Goal: Task Accomplishment & Management: Complete application form

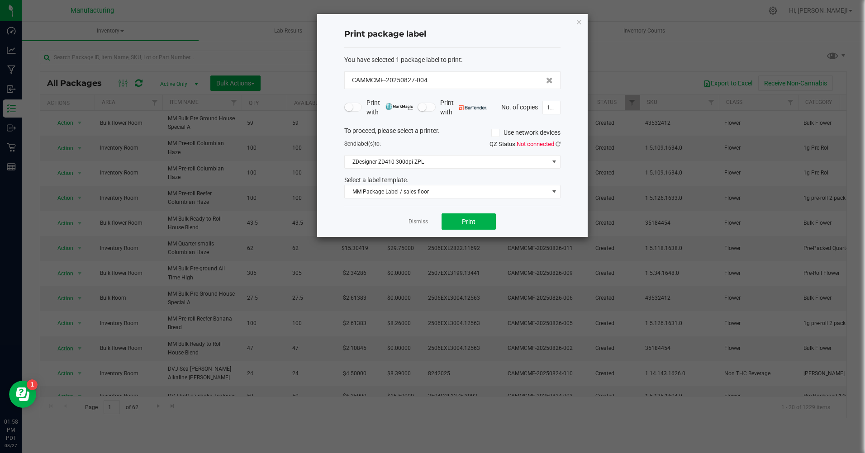
click at [580, 21] on icon "button" at bounding box center [579, 21] width 6 height 11
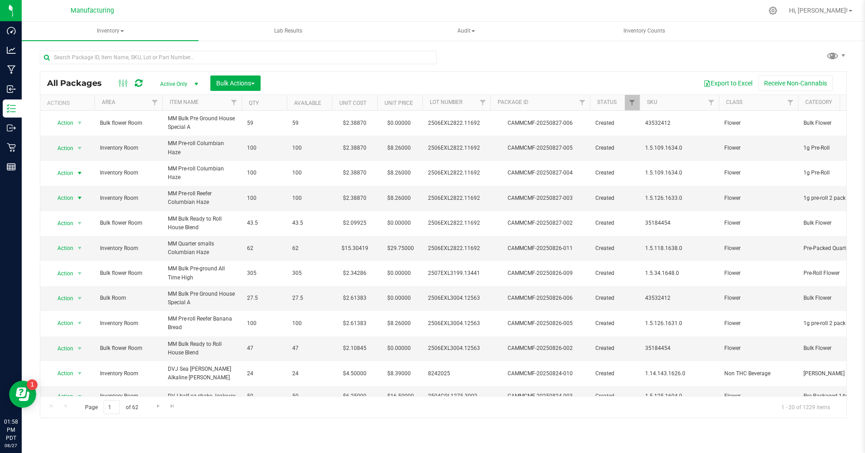
click at [64, 199] on span "Action" at bounding box center [61, 198] width 24 height 13
click at [72, 295] on li "Print package label" at bounding box center [79, 294] width 58 height 14
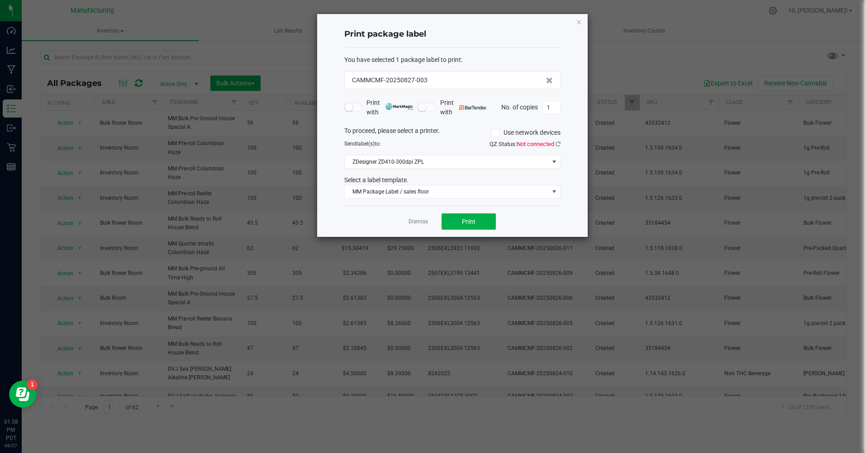
click at [555, 111] on input "1" at bounding box center [551, 107] width 17 height 13
type input "100"
click at [463, 223] on span "Print" at bounding box center [469, 221] width 14 height 7
click at [577, 20] on icon "button" at bounding box center [579, 21] width 6 height 11
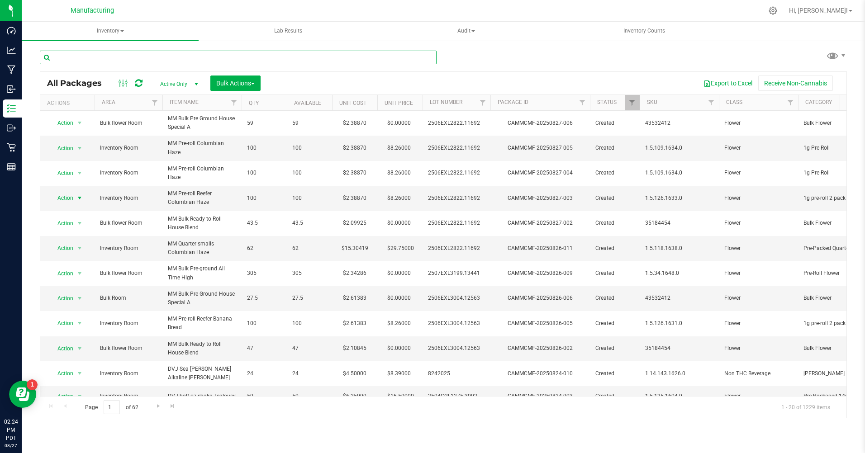
click at [66, 56] on input "text" at bounding box center [238, 58] width 397 height 14
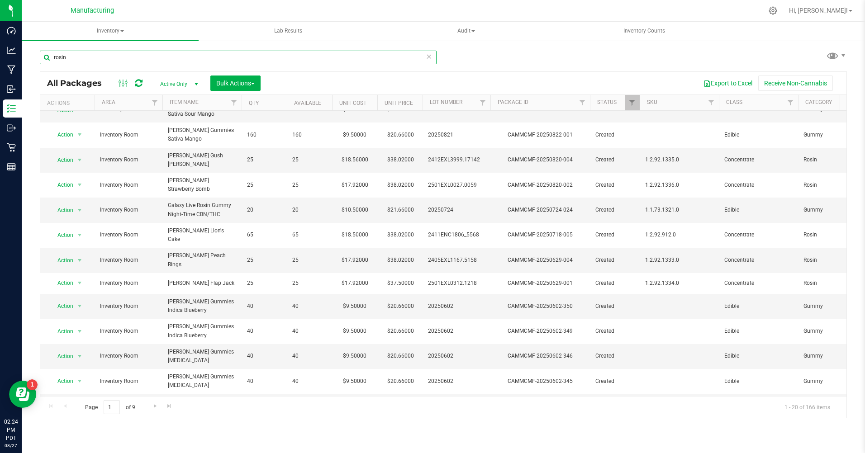
scroll to position [193, 0]
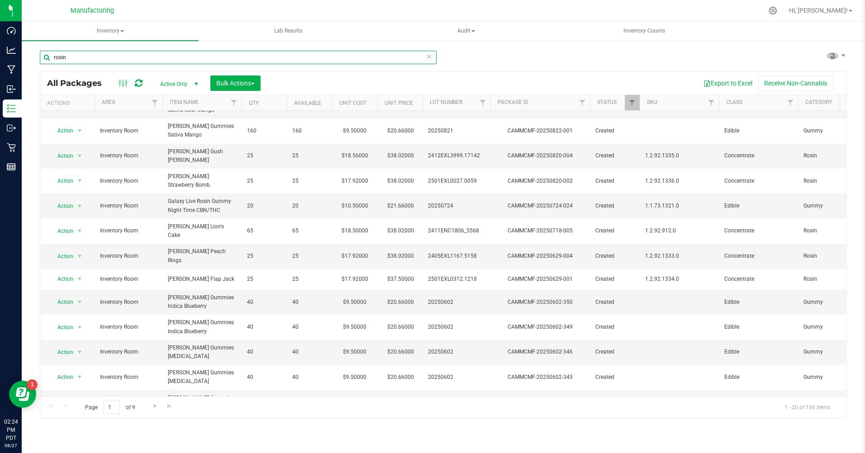
type input "rosin"
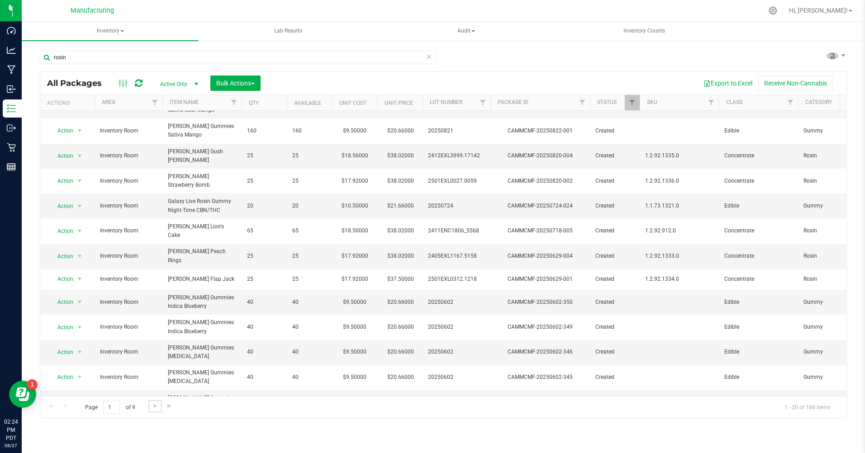
click at [154, 407] on span "Go to the next page" at bounding box center [154, 405] width 7 height 7
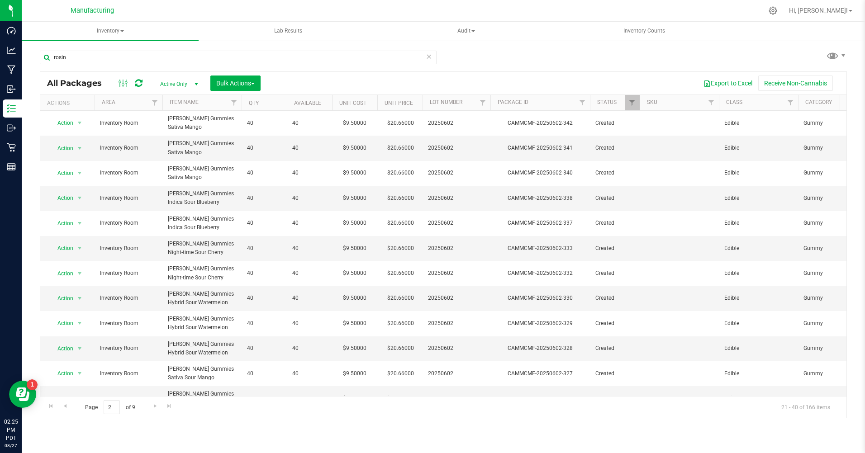
click at [174, 84] on span "Active Only" at bounding box center [177, 84] width 50 height 13
click at [160, 137] on li "All" at bounding box center [176, 139] width 49 height 14
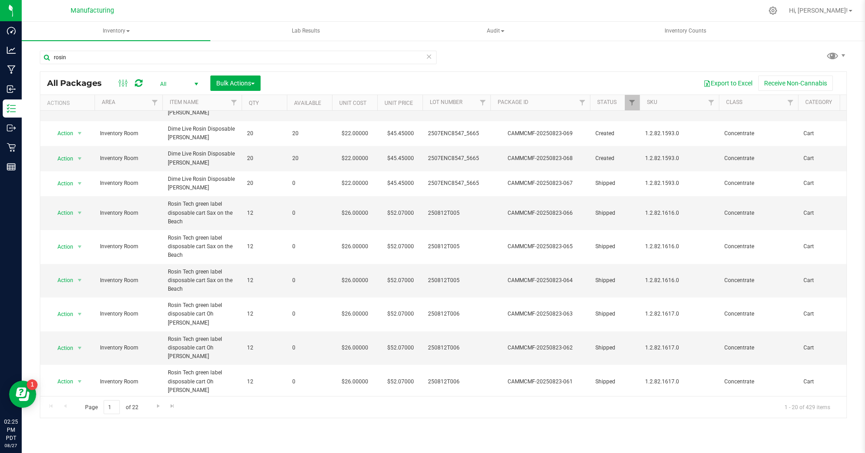
scroll to position [248, 0]
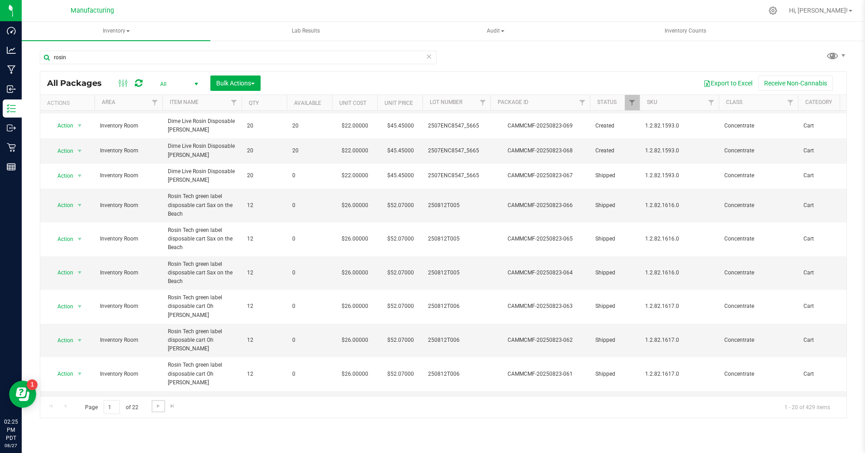
click at [159, 406] on span "Go to the next page" at bounding box center [158, 405] width 7 height 7
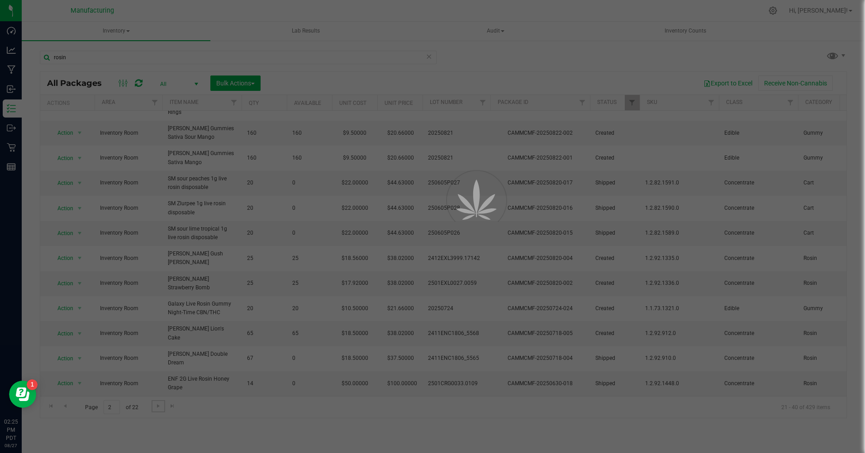
scroll to position [0, 0]
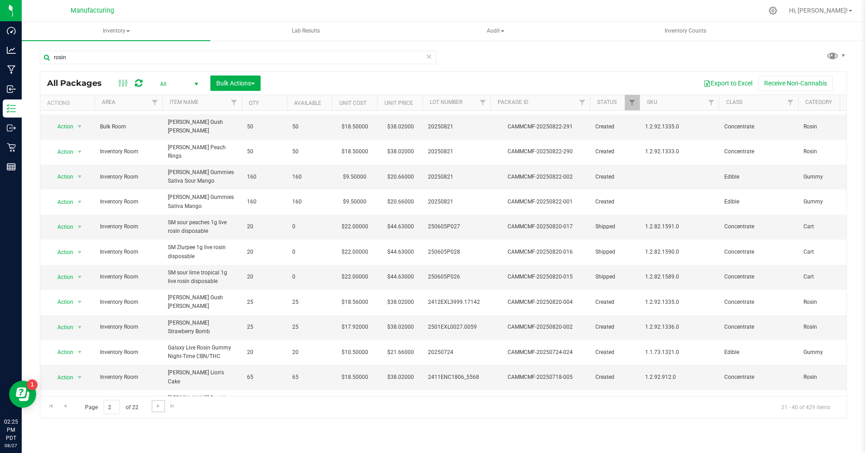
scroll to position [197, 0]
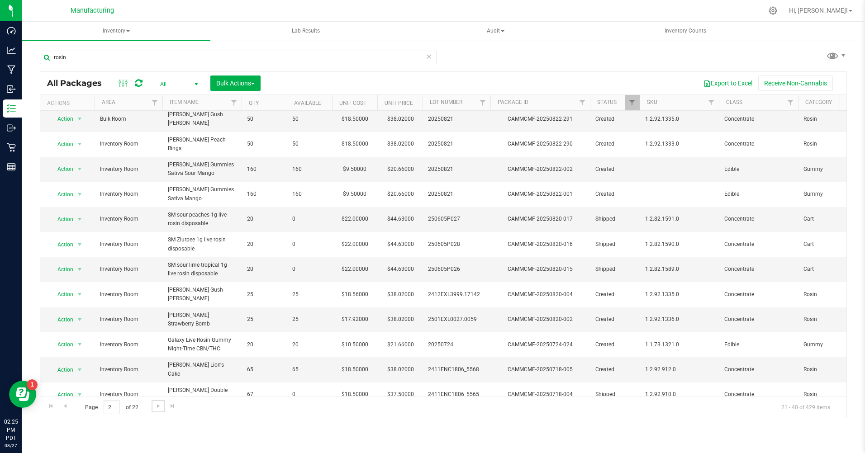
click at [159, 405] on span "Go to the next page" at bounding box center [158, 405] width 7 height 7
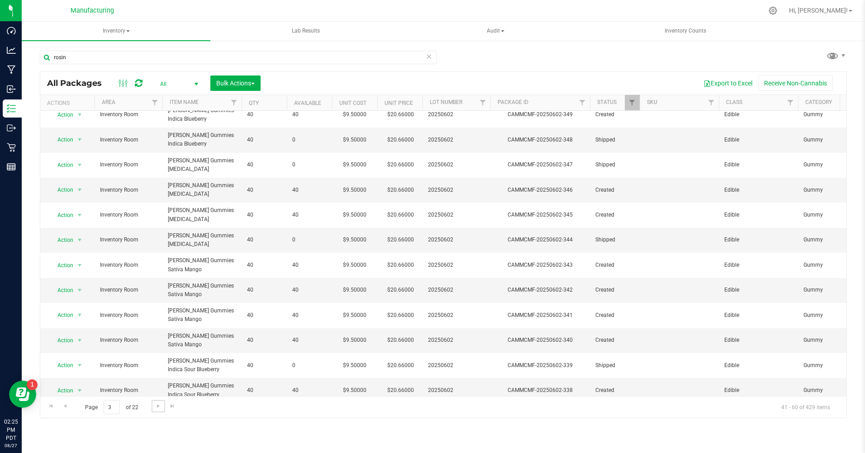
scroll to position [201, 0]
click at [158, 405] on span "Go to the next page" at bounding box center [158, 405] width 7 height 7
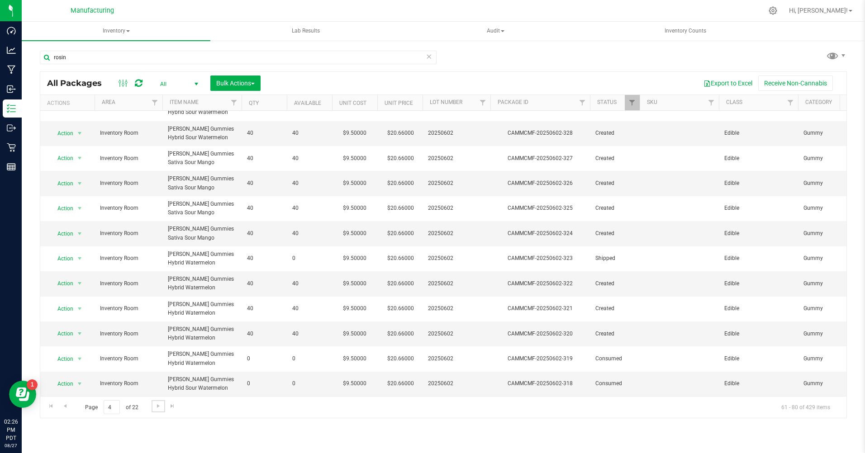
click at [155, 406] on span "Go to the next page" at bounding box center [158, 405] width 7 height 7
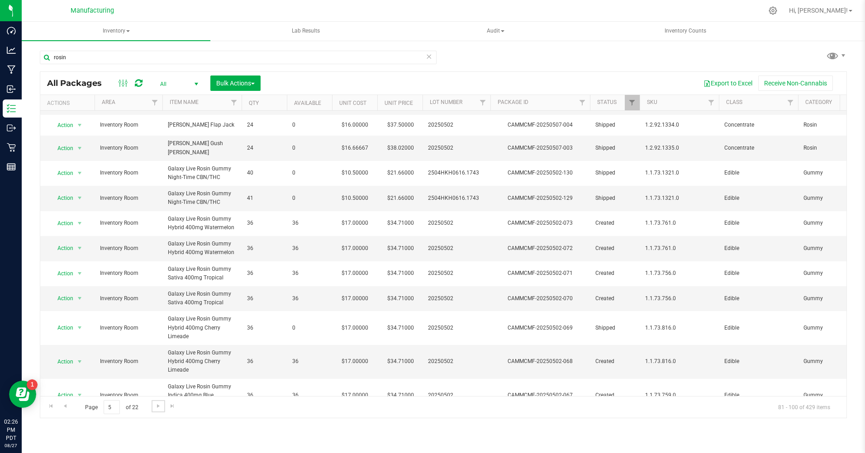
scroll to position [240, 0]
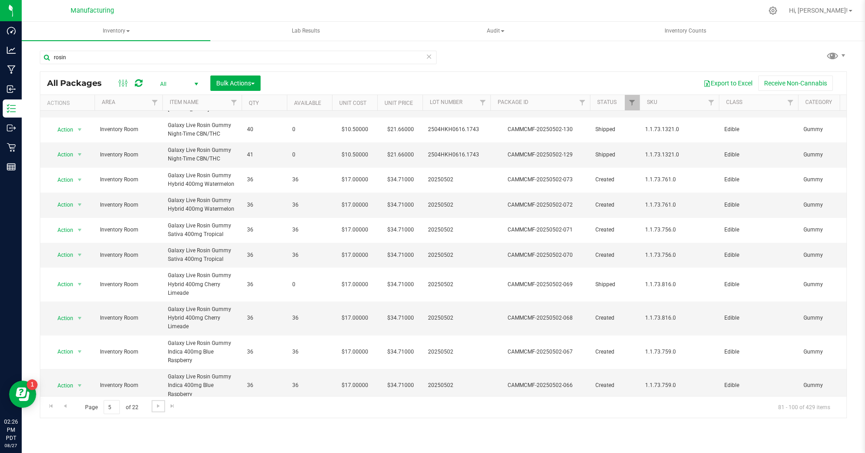
click at [159, 405] on span "Go to the next page" at bounding box center [158, 405] width 7 height 7
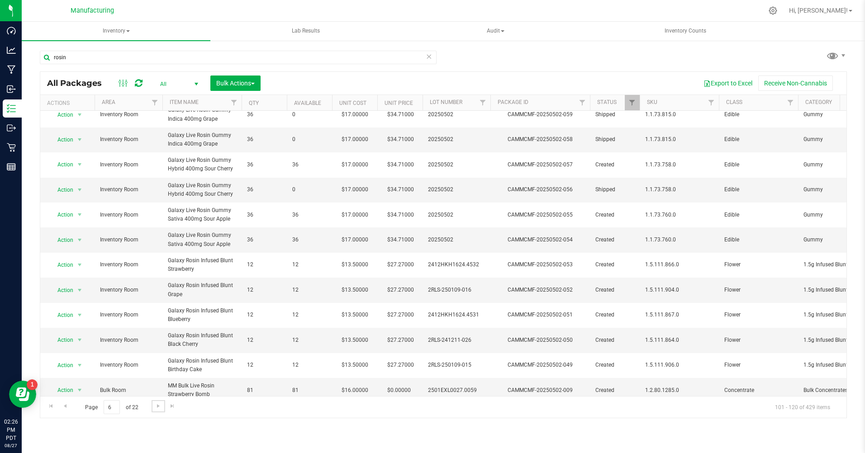
scroll to position [222, 0]
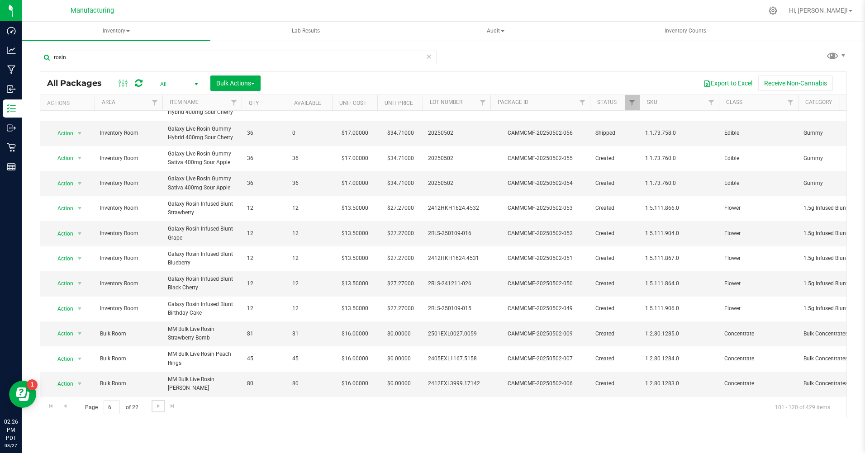
click at [158, 403] on span "Go to the next page" at bounding box center [158, 405] width 7 height 7
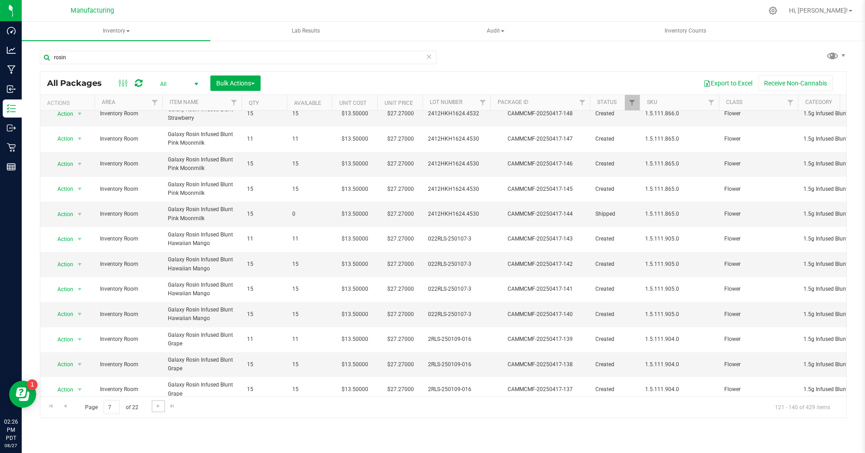
scroll to position [217, 0]
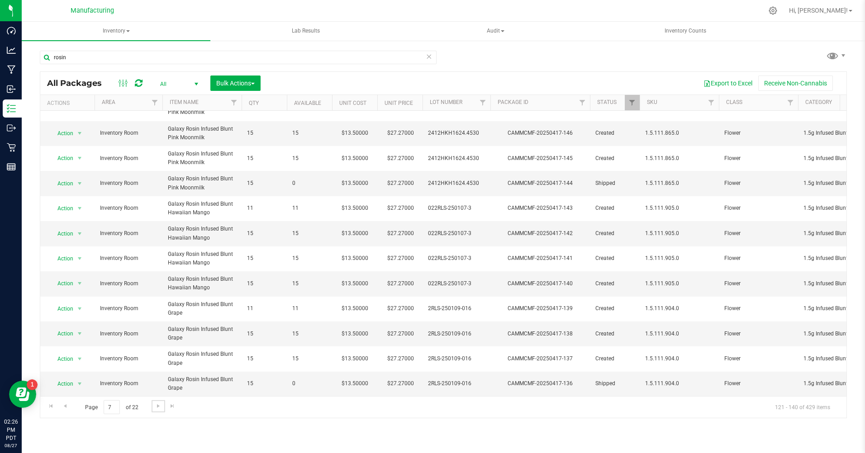
click at [155, 408] on span "Go to the next page" at bounding box center [158, 405] width 7 height 7
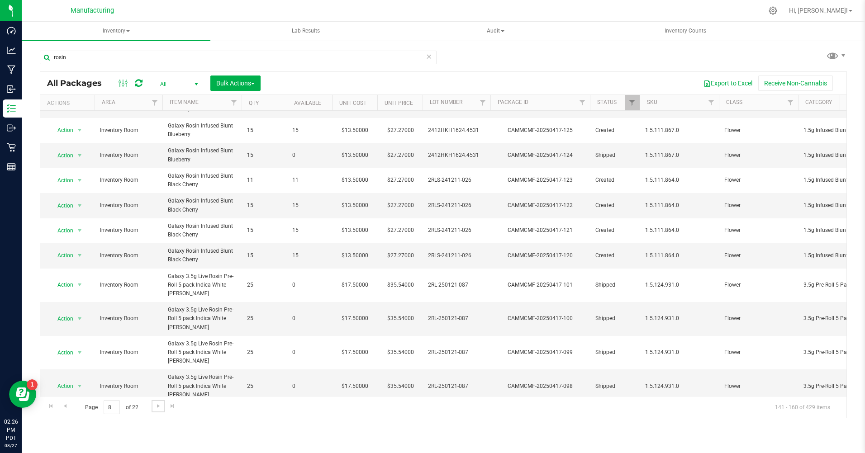
scroll to position [256, 0]
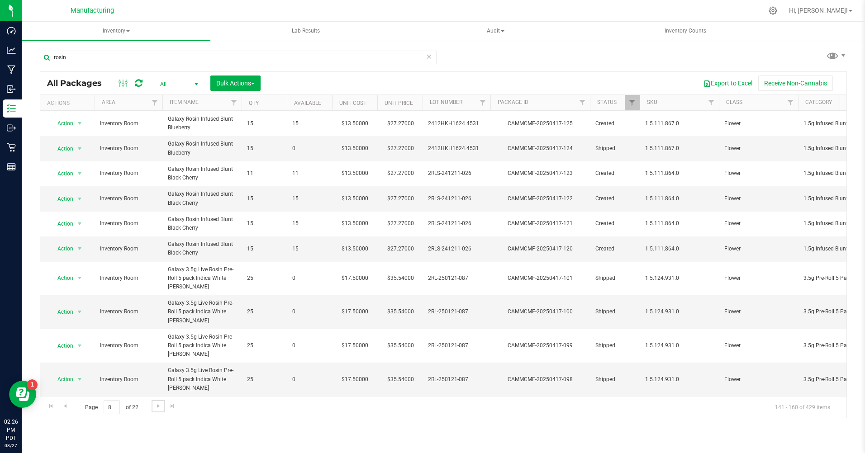
click at [158, 405] on span "Go to the next page" at bounding box center [158, 405] width 7 height 7
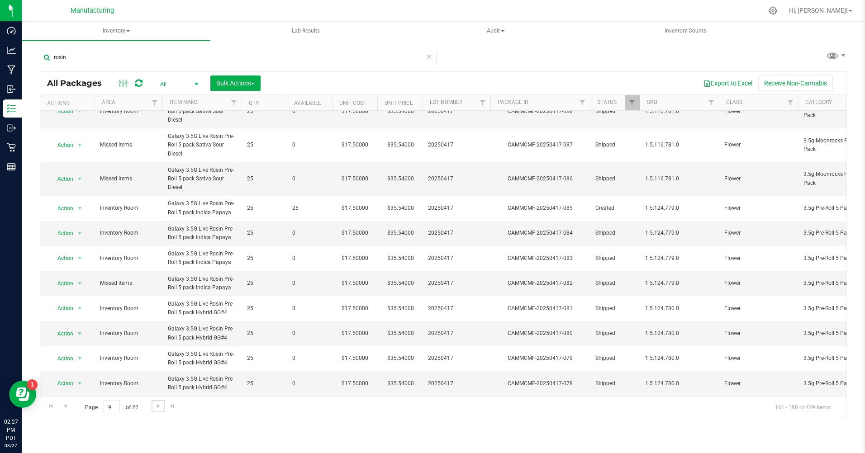
scroll to position [326, 0]
click at [157, 407] on span "Go to the next page" at bounding box center [158, 405] width 7 height 7
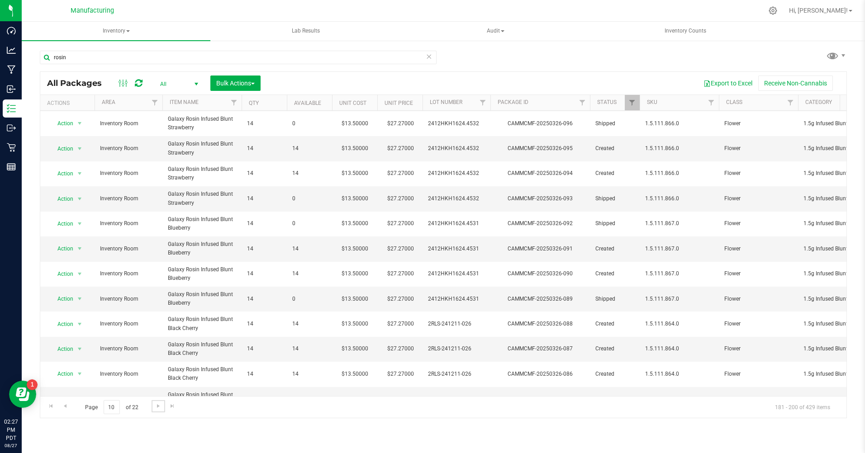
scroll to position [256, 0]
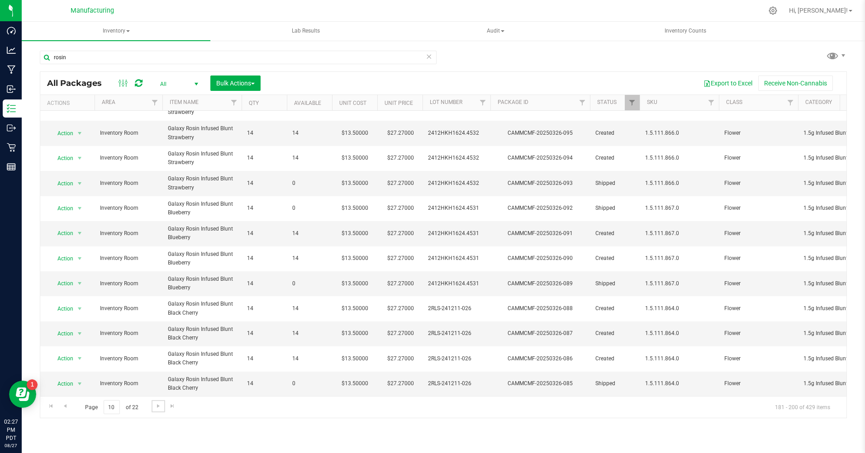
click at [157, 408] on span "Go to the next page" at bounding box center [158, 405] width 7 height 7
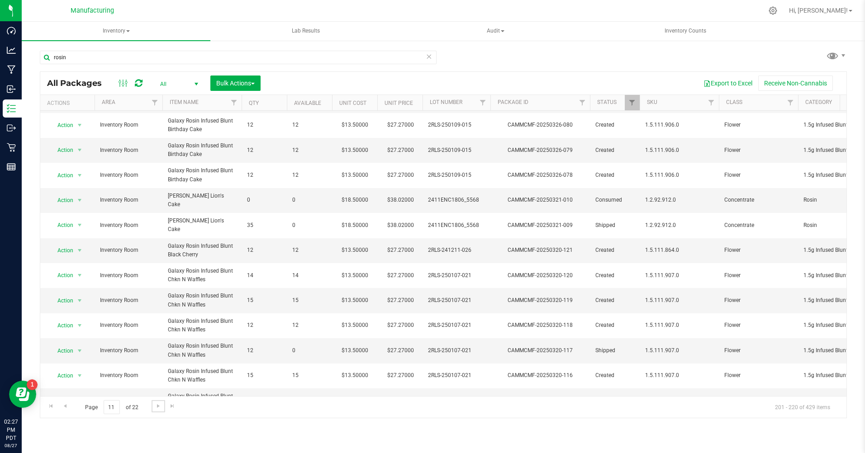
scroll to position [213, 0]
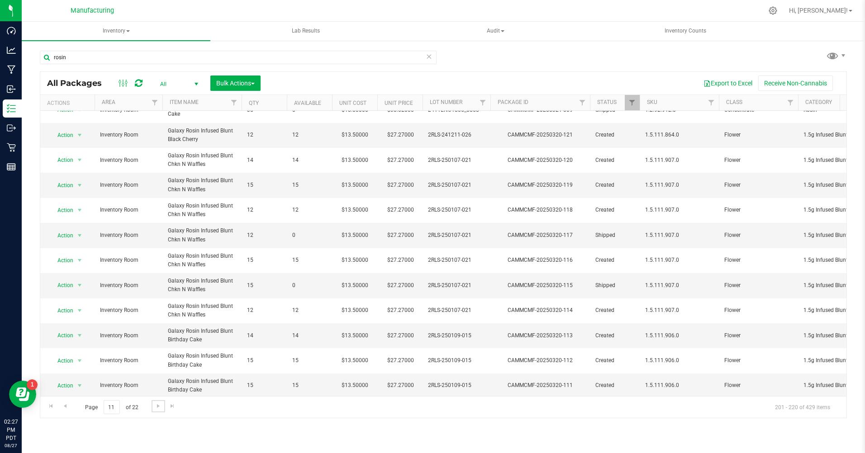
click at [156, 405] on span "Go to the next page" at bounding box center [158, 405] width 7 height 7
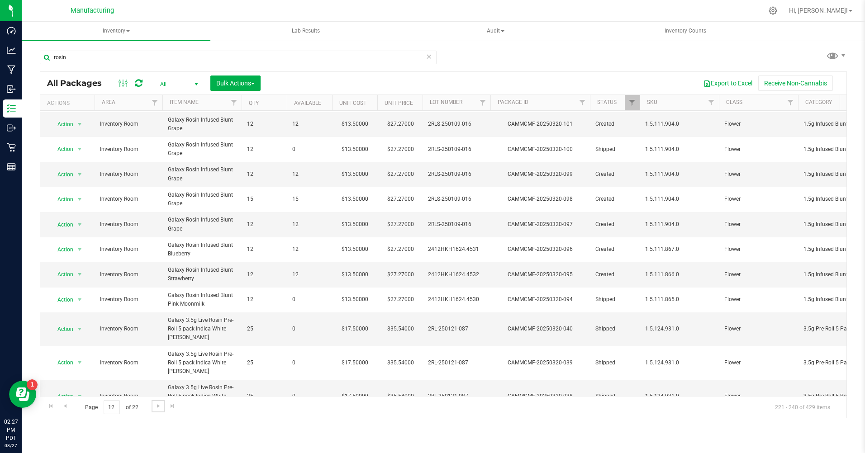
scroll to position [248, 0]
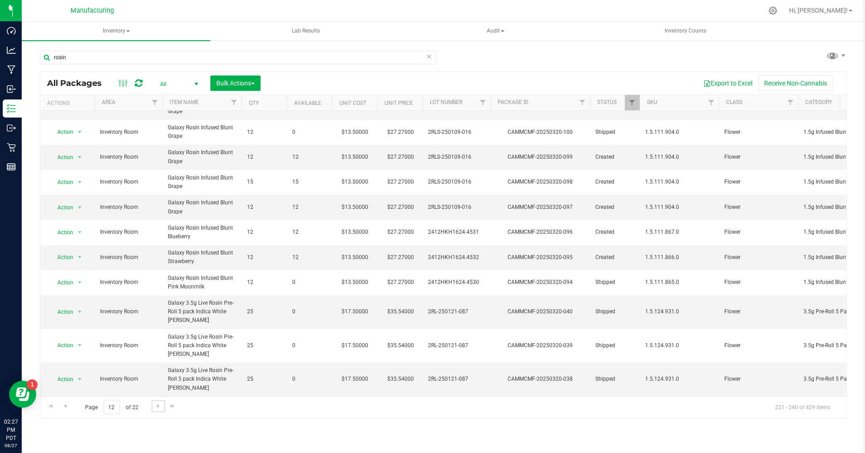
click at [156, 406] on span "Go to the next page" at bounding box center [158, 405] width 7 height 7
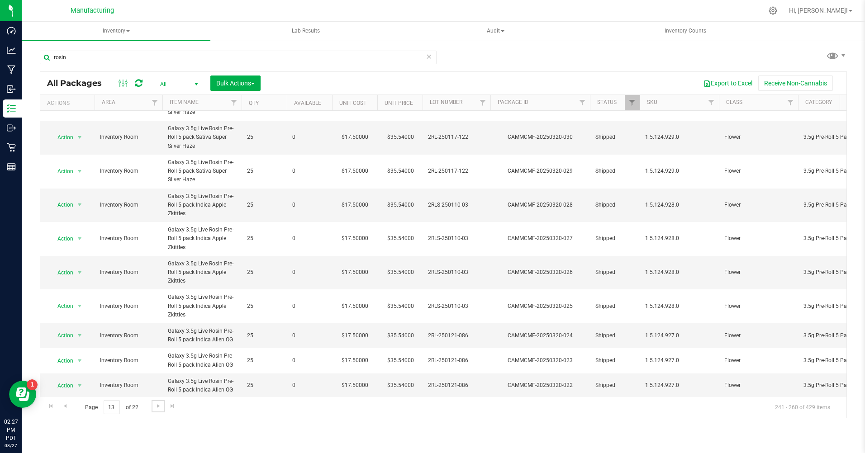
scroll to position [335, 0]
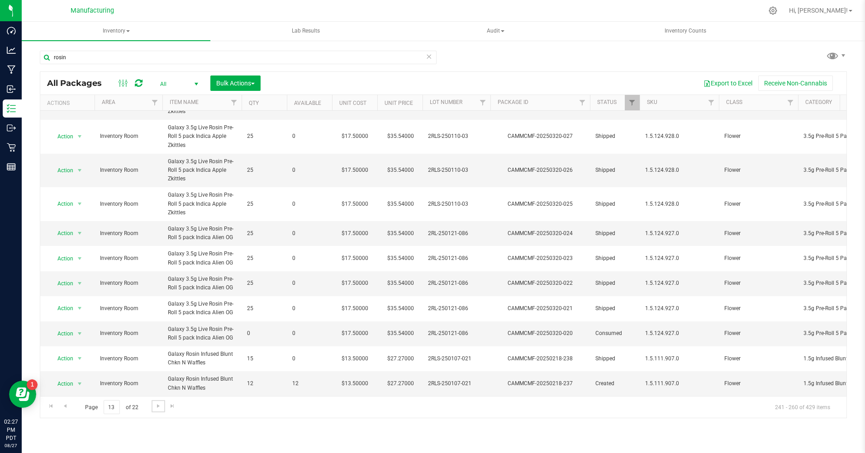
click at [157, 404] on span "Go to the next page" at bounding box center [158, 405] width 7 height 7
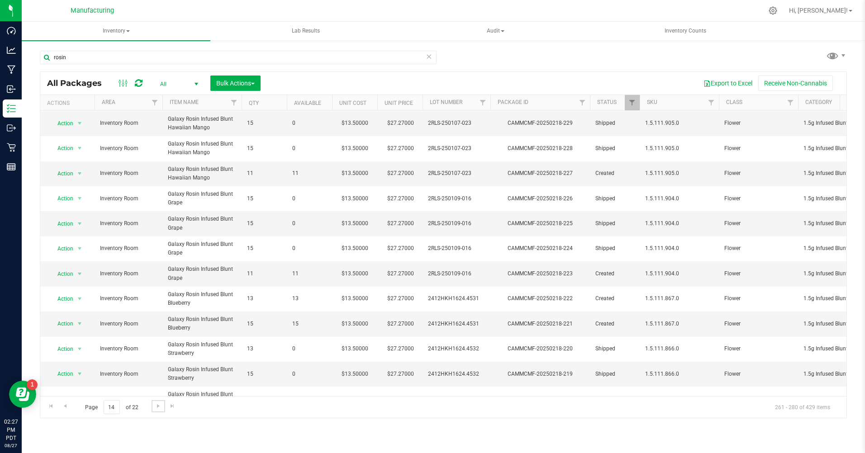
scroll to position [222, 0]
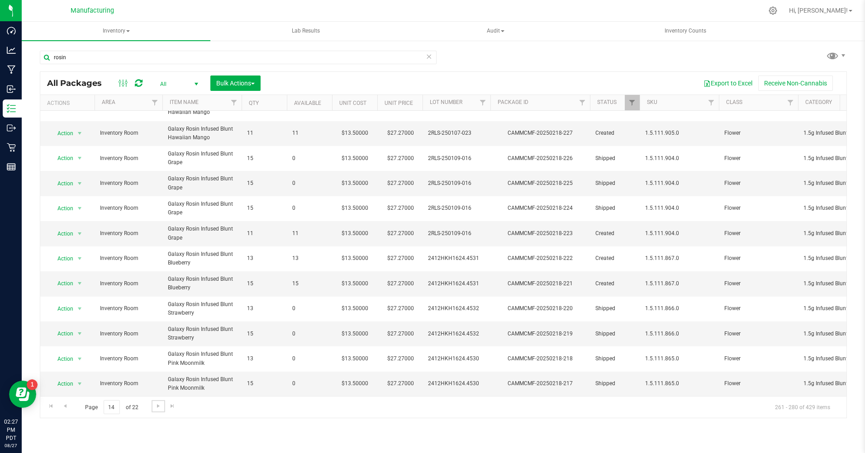
click at [157, 405] on span "Go to the next page" at bounding box center [158, 405] width 7 height 7
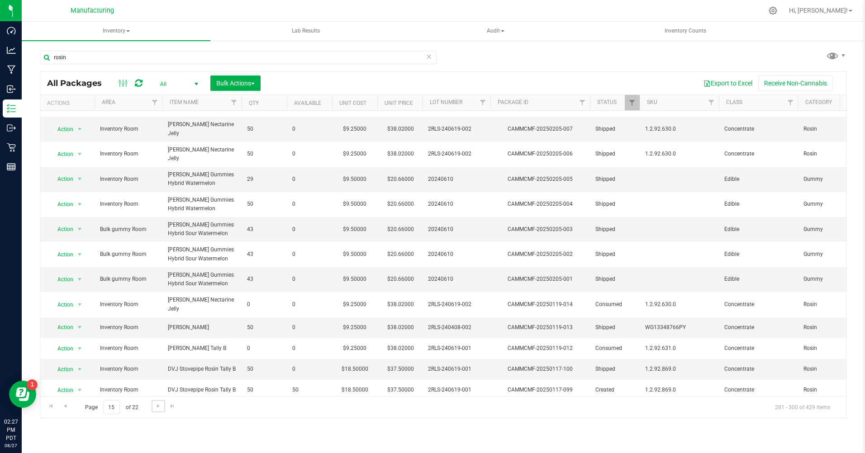
scroll to position [172, 0]
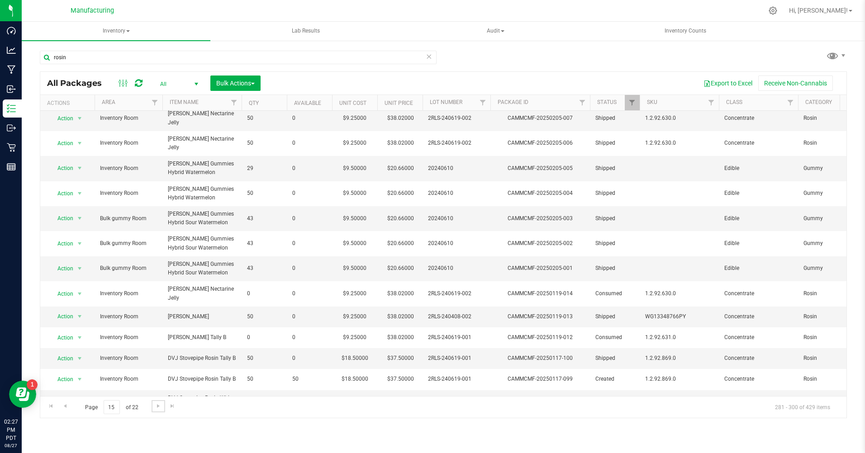
click at [156, 409] on span "Go to the next page" at bounding box center [158, 405] width 7 height 7
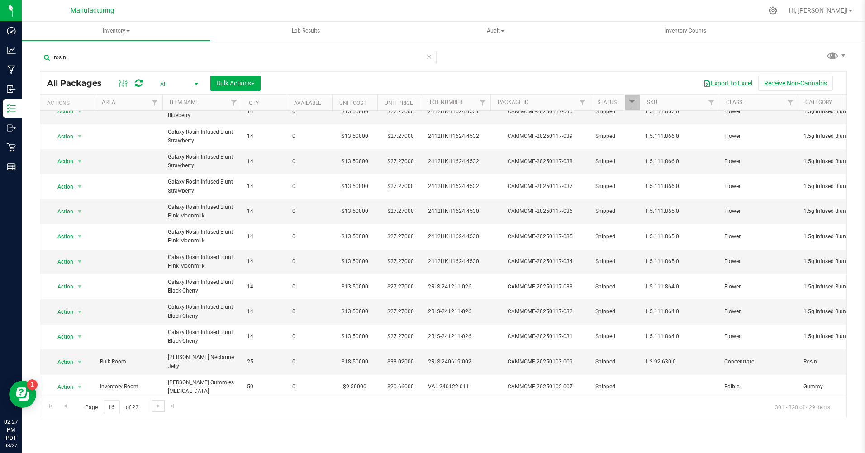
scroll to position [217, 0]
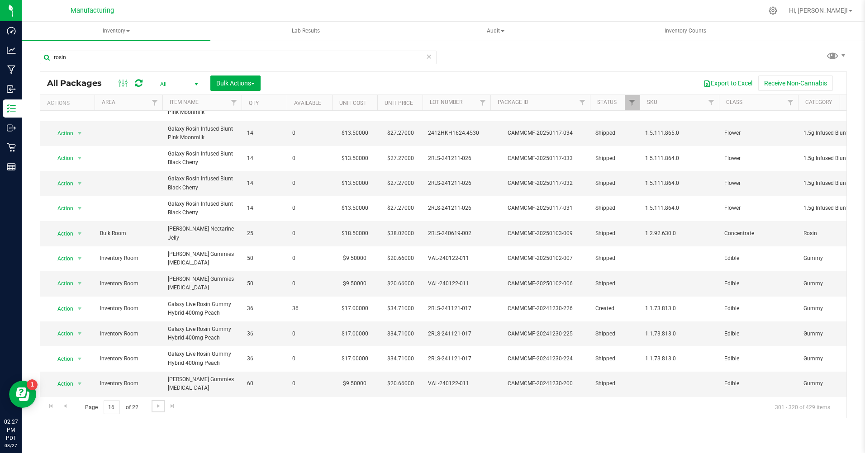
click at [159, 404] on span "Go to the next page" at bounding box center [158, 405] width 7 height 7
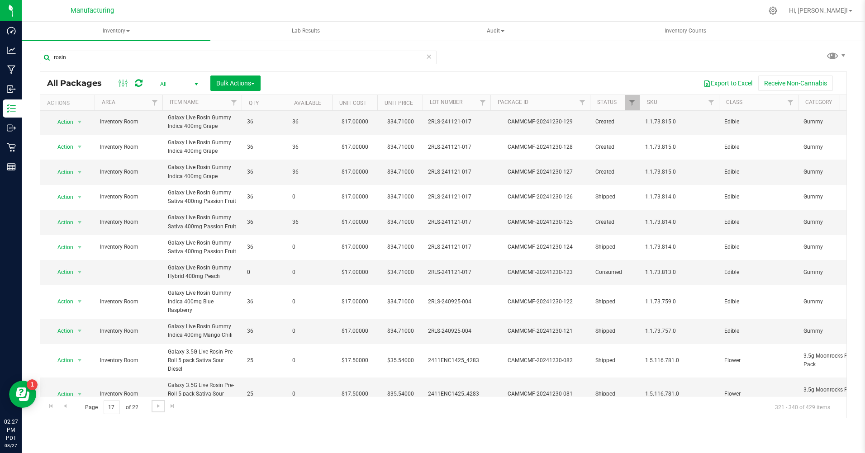
scroll to position [261, 0]
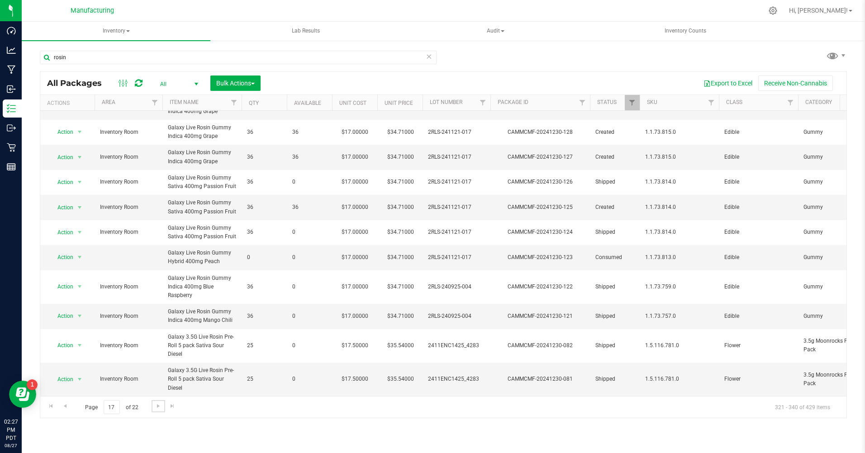
click at [156, 405] on span "Go to the next page" at bounding box center [158, 405] width 7 height 7
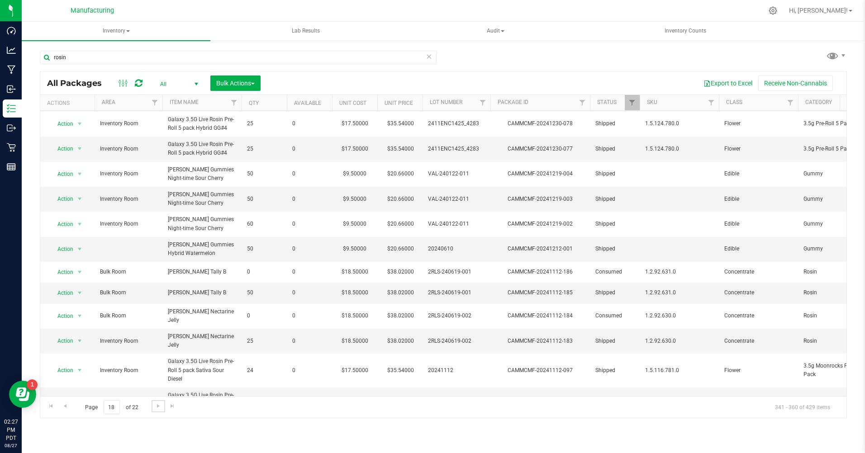
scroll to position [222, 0]
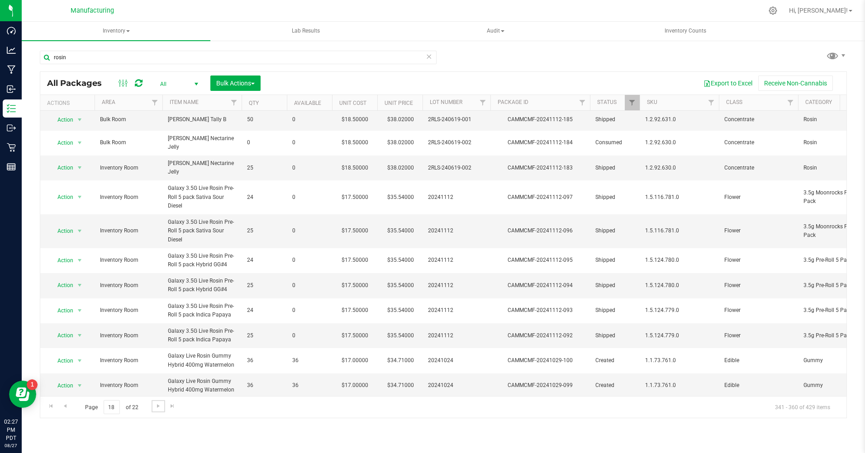
click at [156, 406] on span "Go to the next page" at bounding box center [158, 405] width 7 height 7
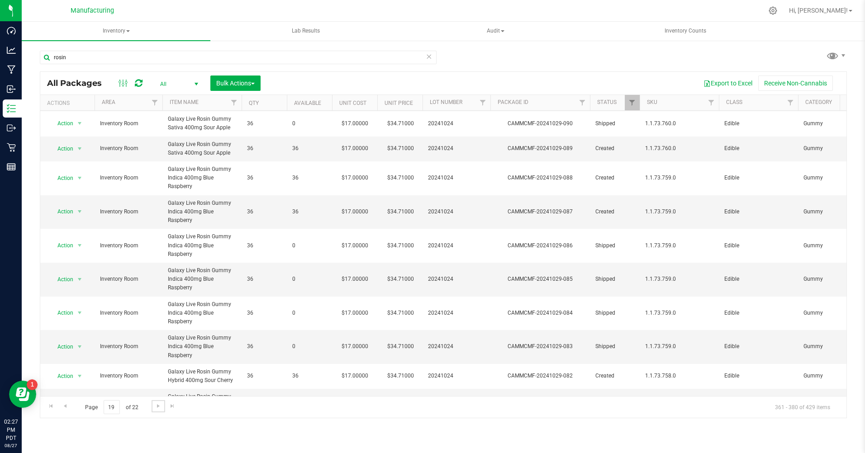
scroll to position [274, 0]
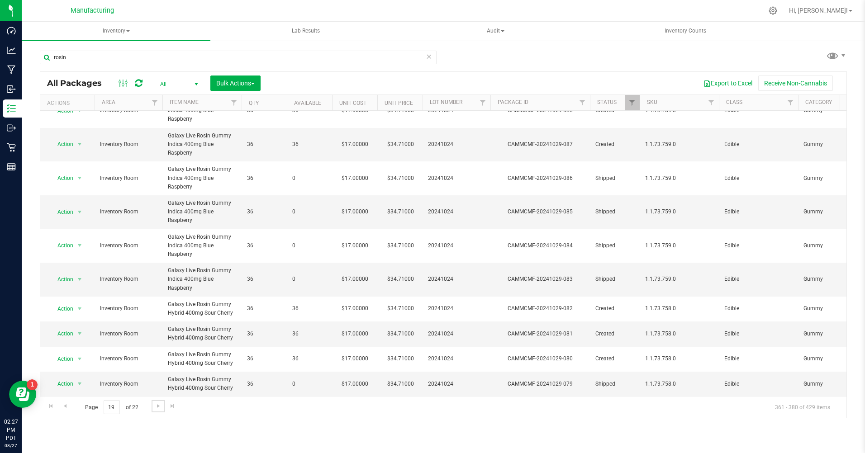
click at [156, 407] on span "Go to the next page" at bounding box center [158, 405] width 7 height 7
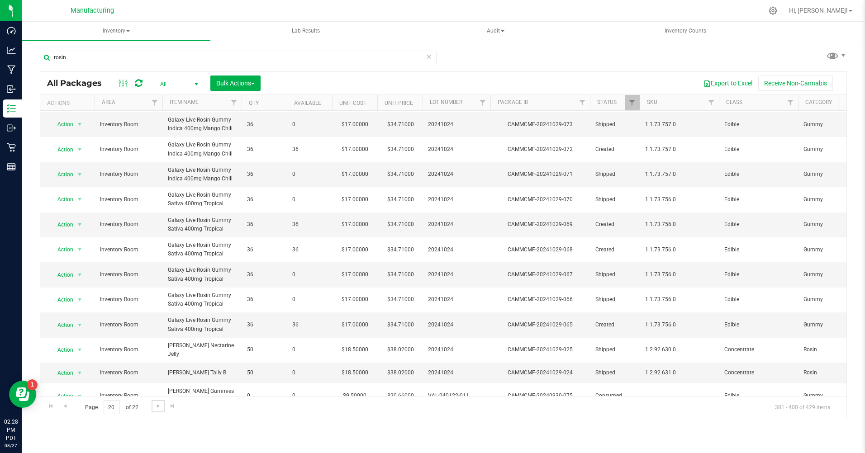
scroll to position [213, 0]
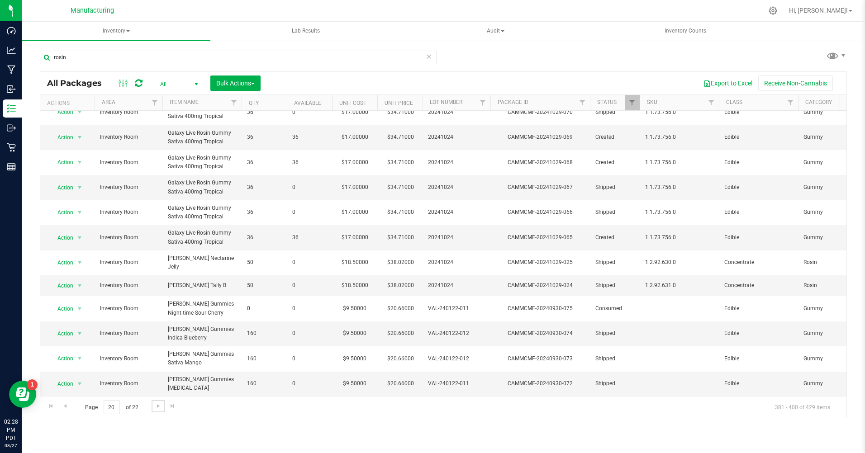
click at [159, 409] on span "Go to the next page" at bounding box center [158, 405] width 7 height 7
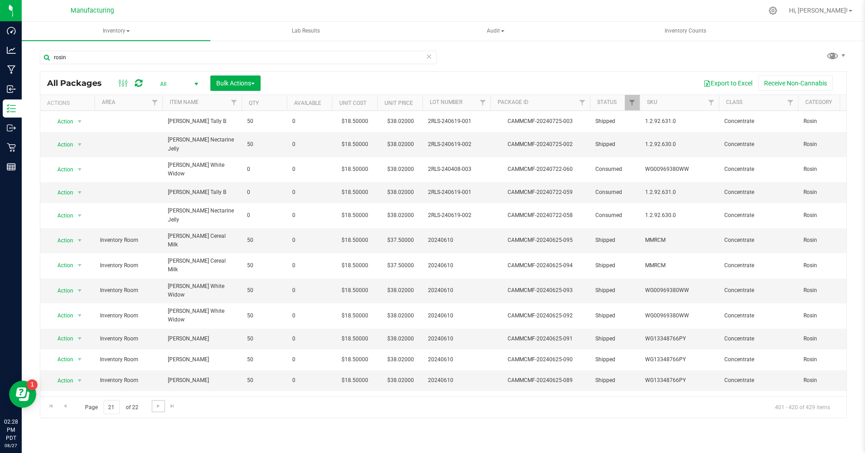
scroll to position [151, 0]
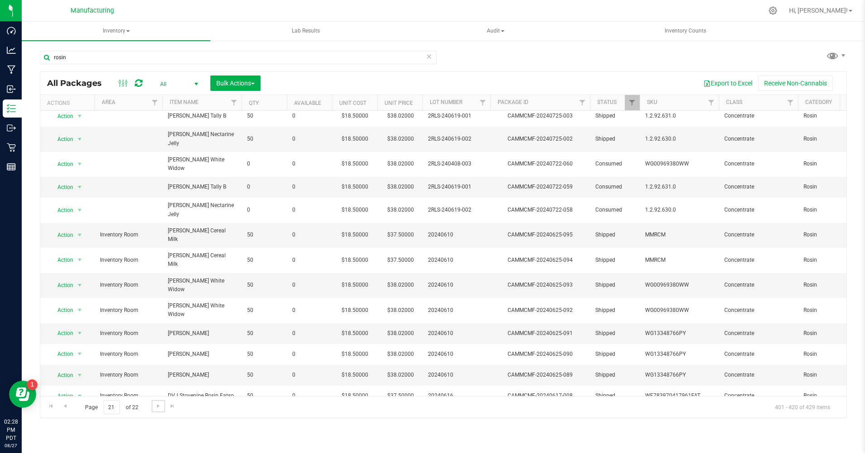
click at [158, 403] on span "Go to the next page" at bounding box center [158, 405] width 7 height 7
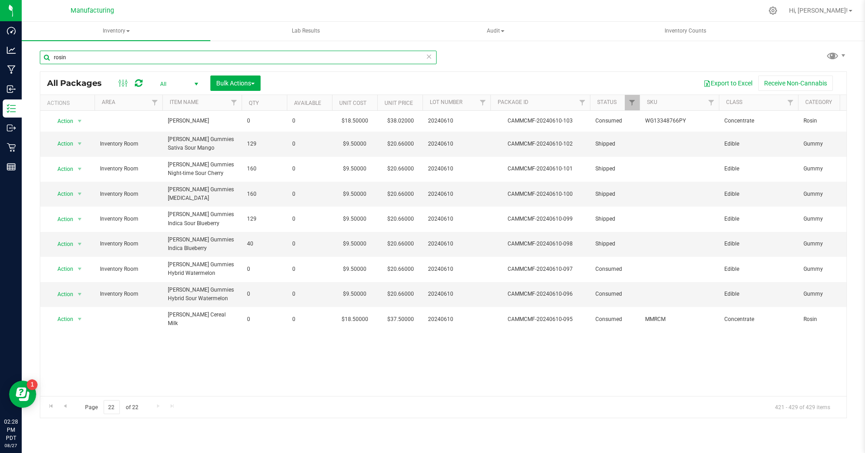
click at [74, 57] on input "rosin" at bounding box center [238, 58] width 397 height 14
type input "r"
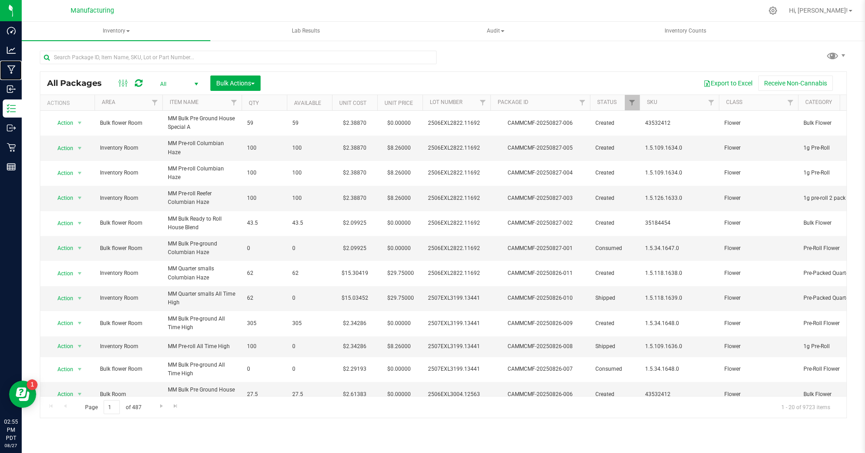
click at [0, 0] on p "Manufacturing" at bounding box center [0, 0] width 0 height 0
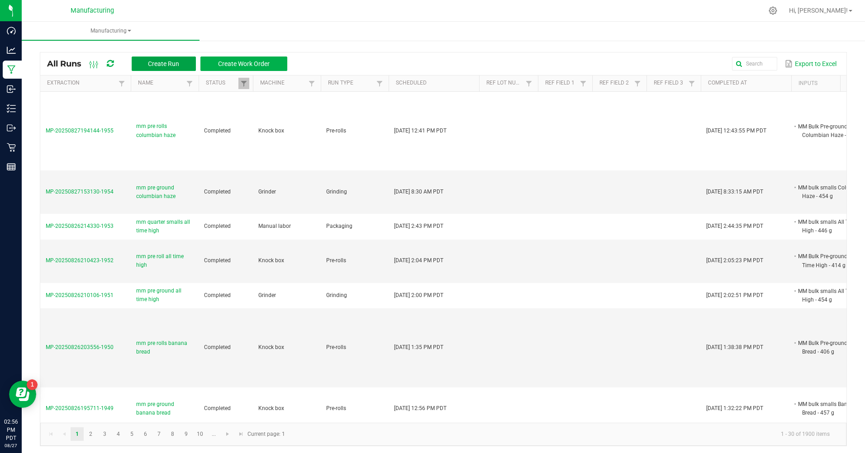
click at [155, 59] on button "Create Run" at bounding box center [164, 64] width 64 height 14
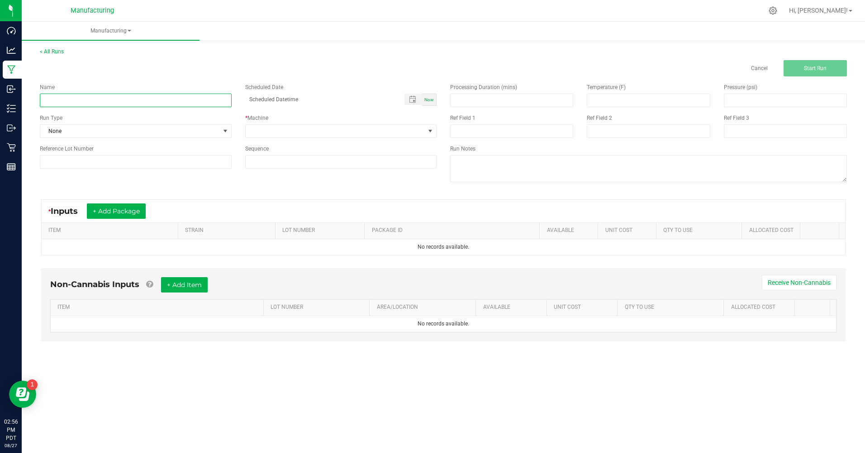
click at [114, 99] on input at bounding box center [136, 101] width 192 height 14
type input "mm pre ground blue [PERSON_NAME]"
click at [88, 132] on span "None" at bounding box center [130, 131] width 180 height 13
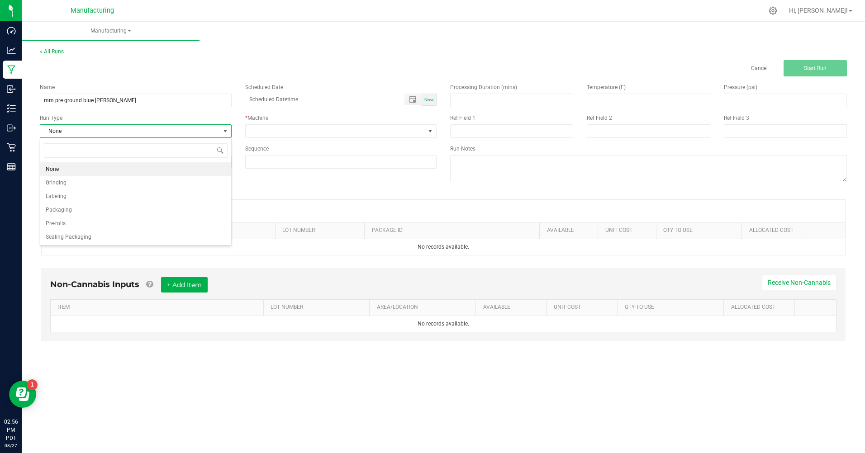
scroll to position [14, 191]
click at [64, 181] on span "Grinding" at bounding box center [56, 182] width 21 height 9
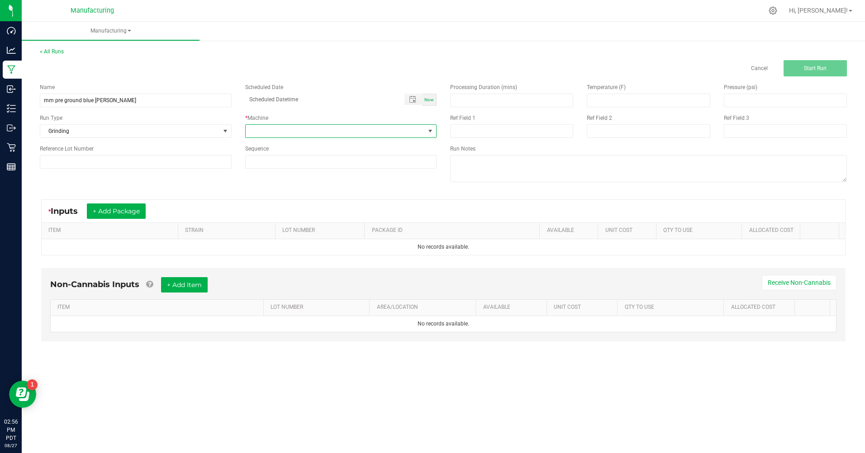
click at [262, 128] on span at bounding box center [336, 131] width 180 height 13
click at [264, 170] on li "Grinder" at bounding box center [341, 169] width 191 height 15
click at [426, 101] on span "Now" at bounding box center [428, 99] width 9 height 5
type input "[DATE] 2:56 PM"
click at [139, 209] on button "+ Add Package" at bounding box center [116, 210] width 59 height 15
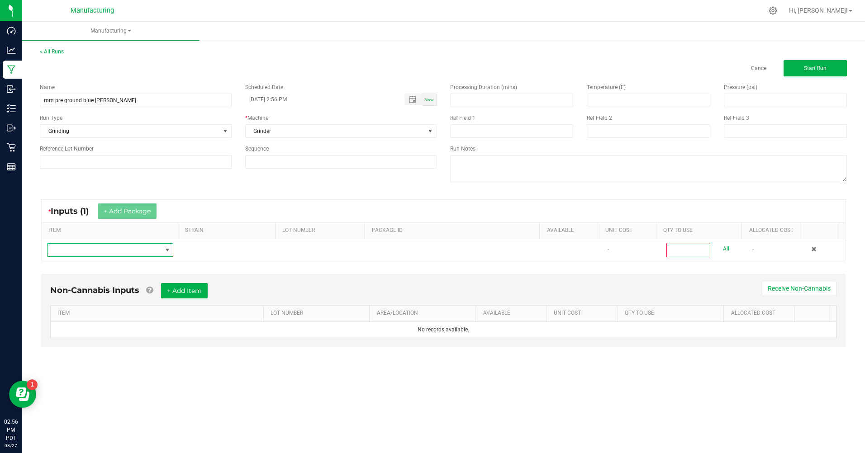
click at [118, 250] on span "NO DATA FOUND" at bounding box center [104, 250] width 114 height 13
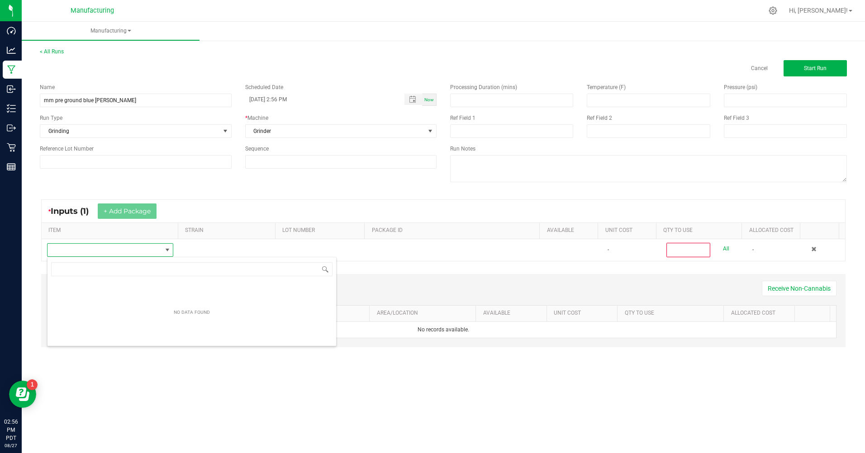
scroll to position [14, 125]
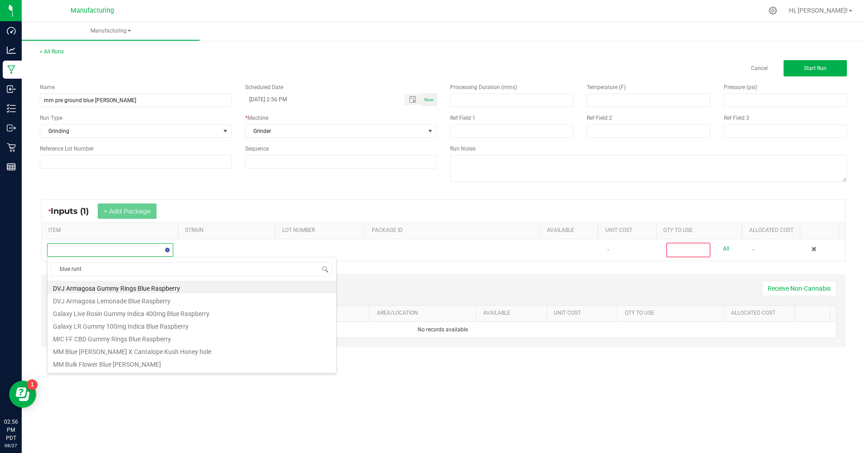
type input "blue [PERSON_NAME]"
click at [107, 324] on li "MM Bulk Smalls Blue [PERSON_NAME]" at bounding box center [191, 325] width 288 height 13
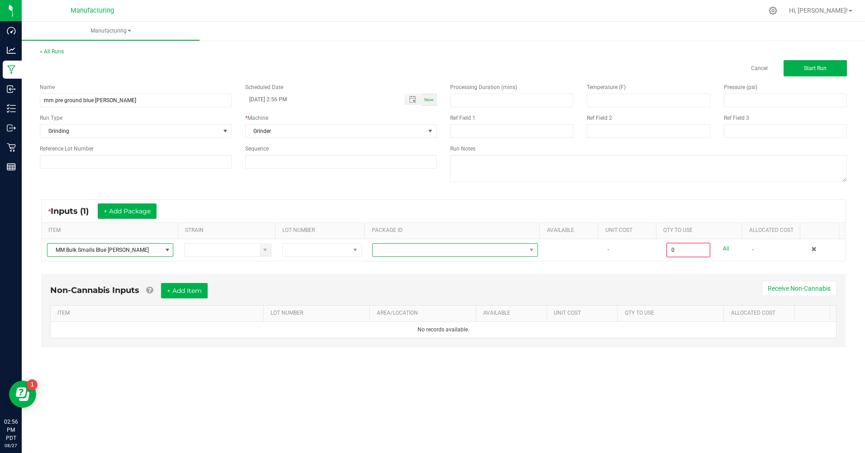
click at [418, 250] on span at bounding box center [449, 250] width 153 height 13
click at [423, 292] on li "CAMMCMF-20250822-299" at bounding box center [451, 288] width 163 height 15
click at [716, 247] on div "All" at bounding box center [719, 249] width 19 height 12
click at [723, 247] on link "All" at bounding box center [726, 249] width 6 height 12
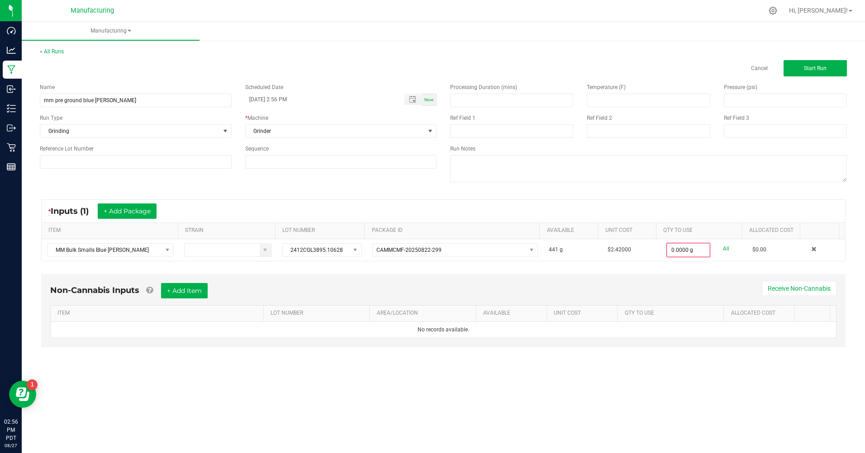
type input "441.0000 g"
click at [803, 72] on button "Start Run" at bounding box center [814, 68] width 63 height 16
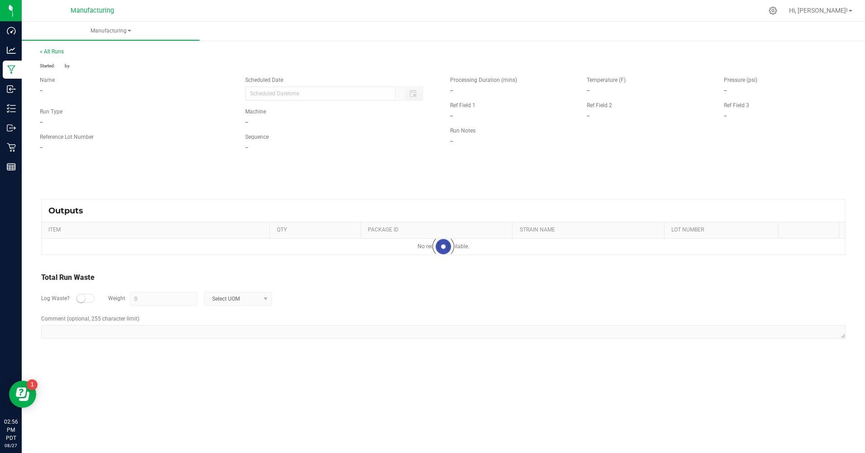
type input "[DATE] 2:56 PM"
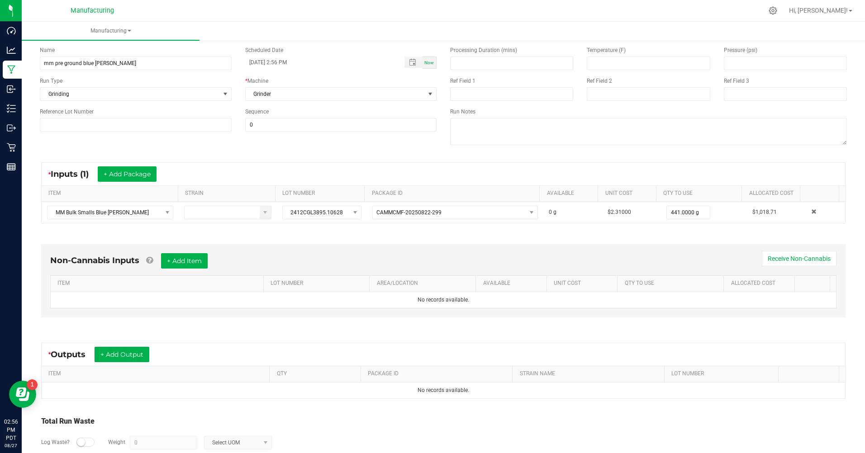
scroll to position [90, 0]
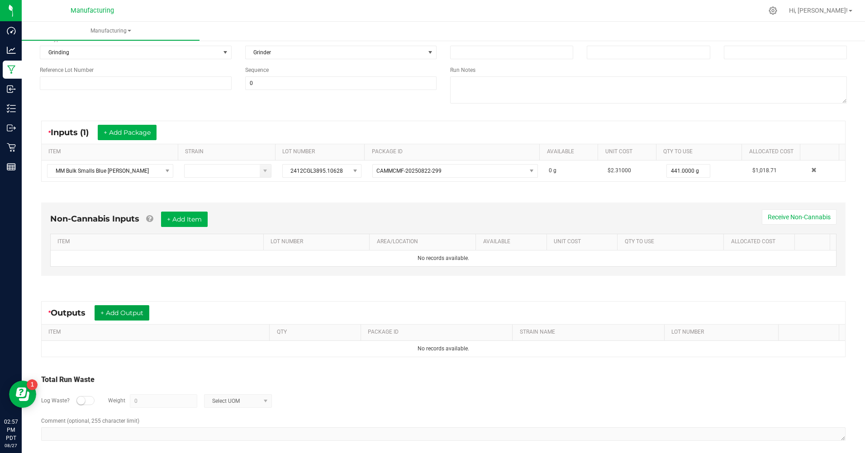
click at [125, 312] on button "+ Add Output" at bounding box center [122, 312] width 55 height 15
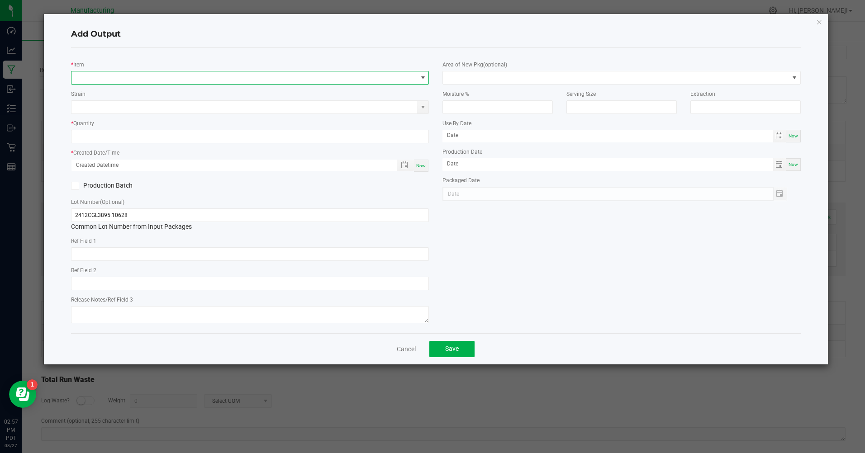
click at [90, 78] on span "NO DATA FOUND" at bounding box center [243, 77] width 345 height 13
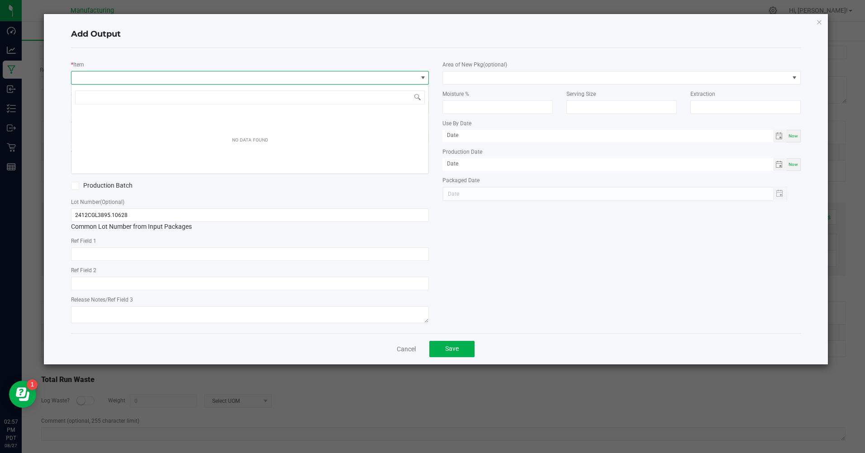
scroll to position [14, 358]
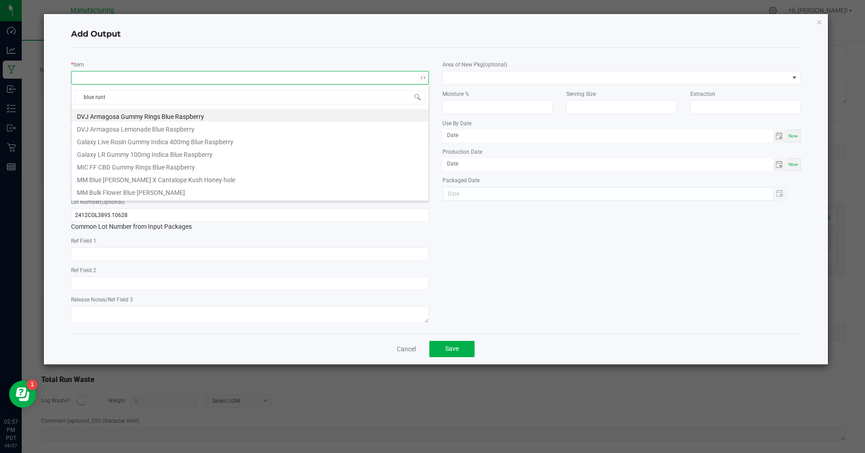
type input "blue [PERSON_NAME]"
click at [113, 145] on li "MM Bulk Pre-Ground Blue [PERSON_NAME]" at bounding box center [249, 140] width 357 height 13
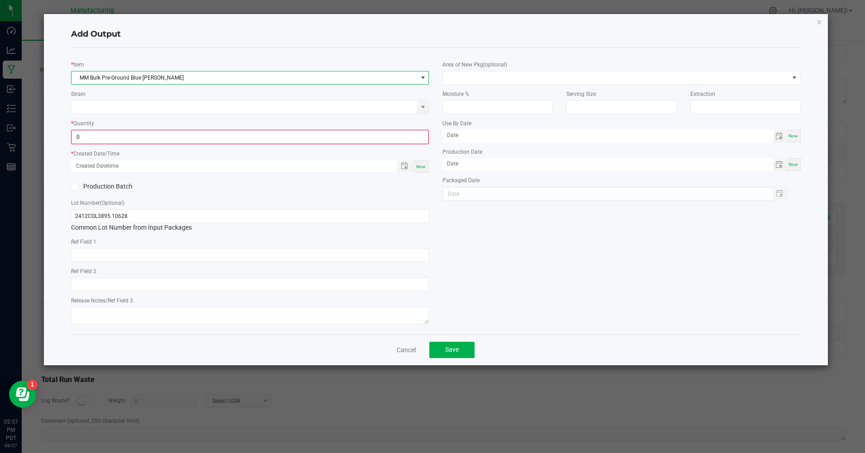
click at [86, 138] on input "0" at bounding box center [250, 137] width 356 height 13
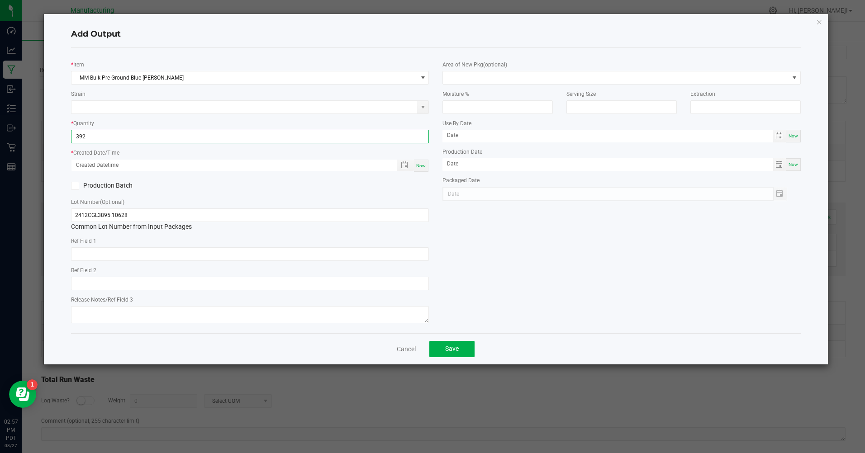
type input "392.0000 g"
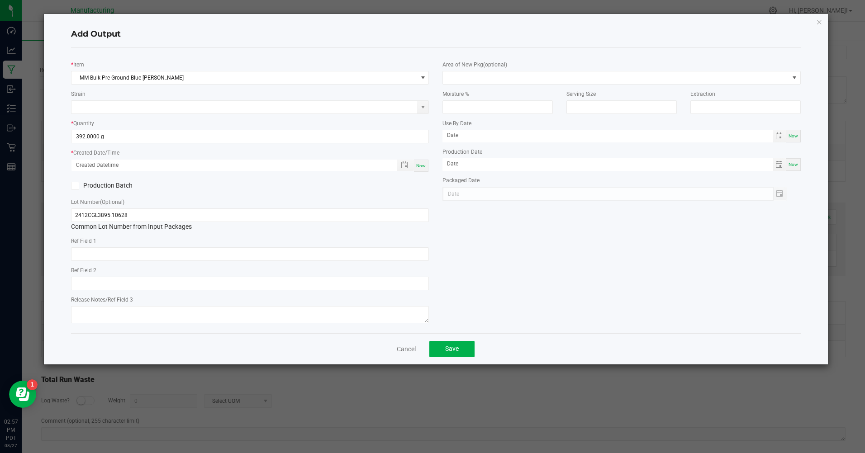
click at [420, 170] on div "Now" at bounding box center [421, 166] width 14 height 12
type input "[DATE] 2:57 PM"
type input "[DATE]"
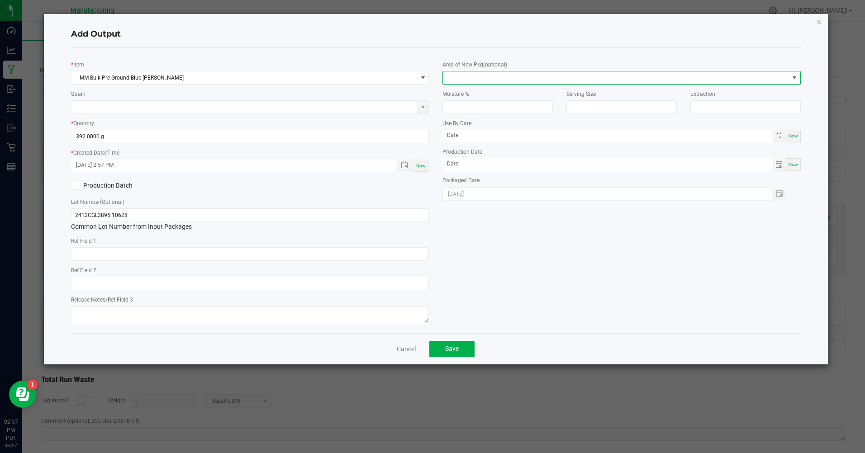
click at [470, 80] on span at bounding box center [615, 77] width 345 height 13
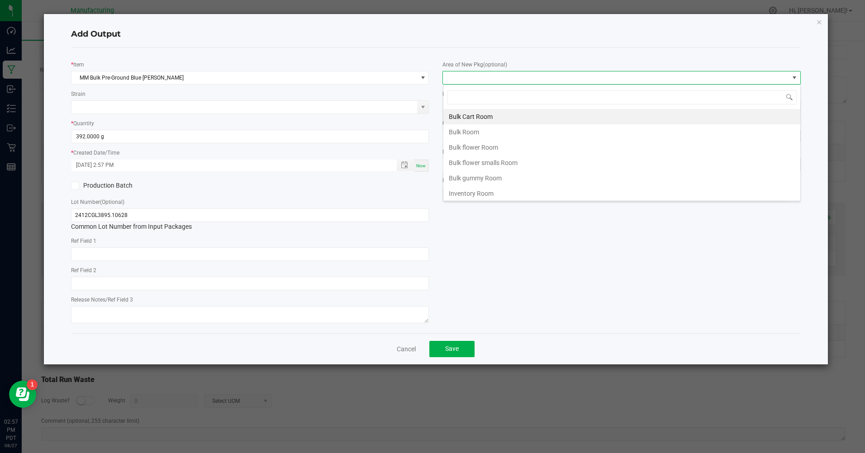
click at [467, 147] on li "Bulk flower Room" at bounding box center [621, 147] width 357 height 15
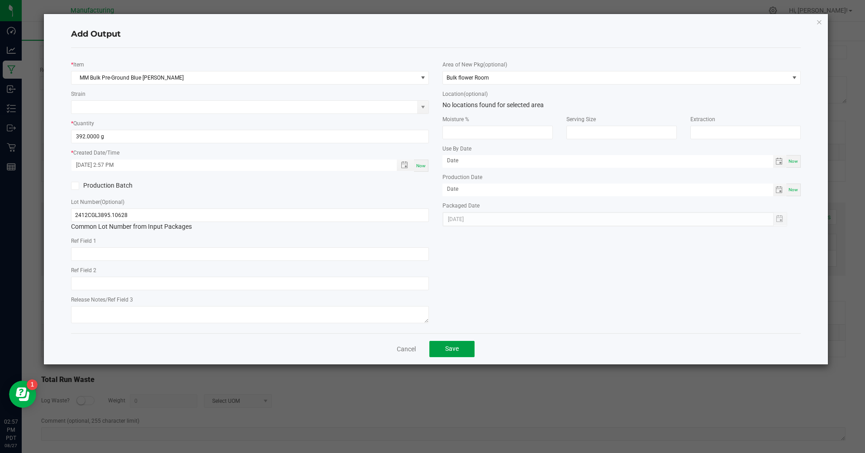
click at [447, 349] on span "Save" at bounding box center [452, 348] width 14 height 7
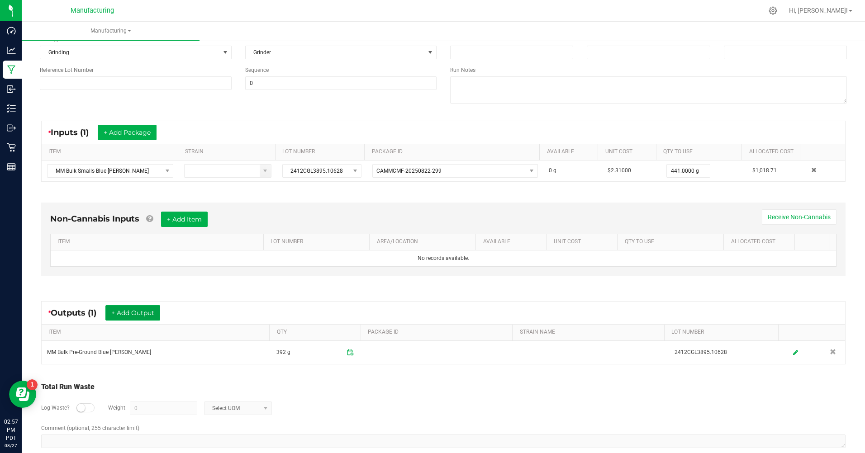
click at [148, 308] on button "+ Add Output" at bounding box center [132, 312] width 55 height 15
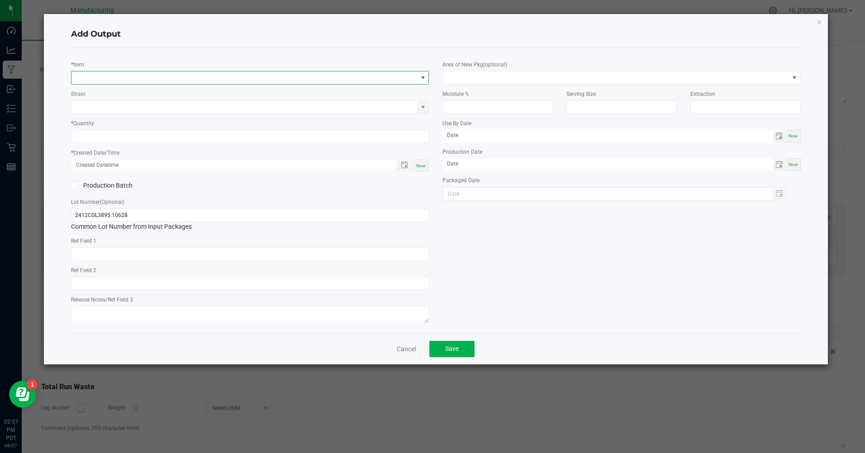
click at [104, 76] on span "NO DATA FOUND" at bounding box center [243, 77] width 345 height 13
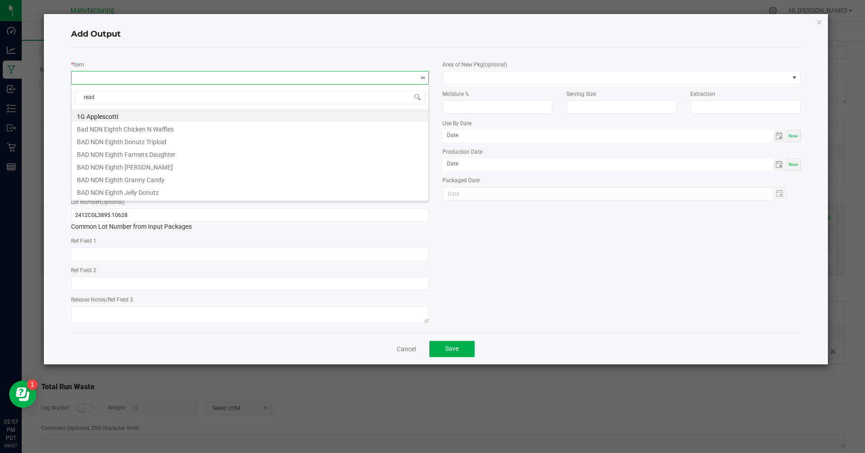
type input "ready"
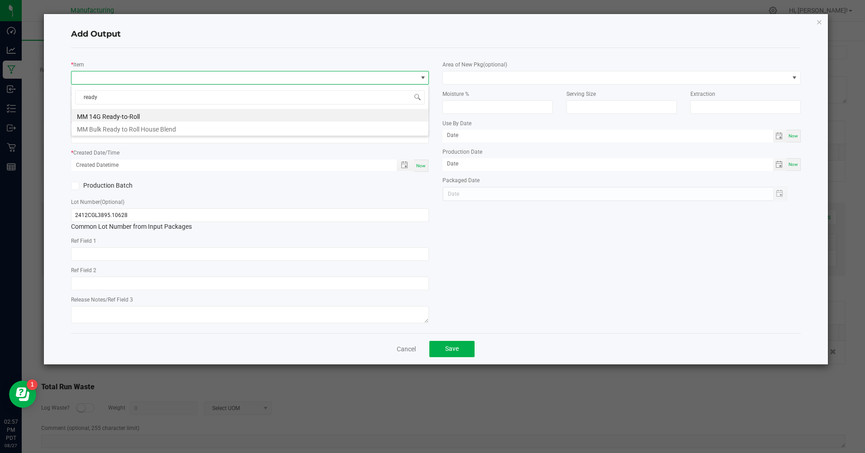
click at [115, 128] on li "MM Bulk Ready to Roll House Blend" at bounding box center [249, 128] width 357 height 13
type input "0.0000 g"
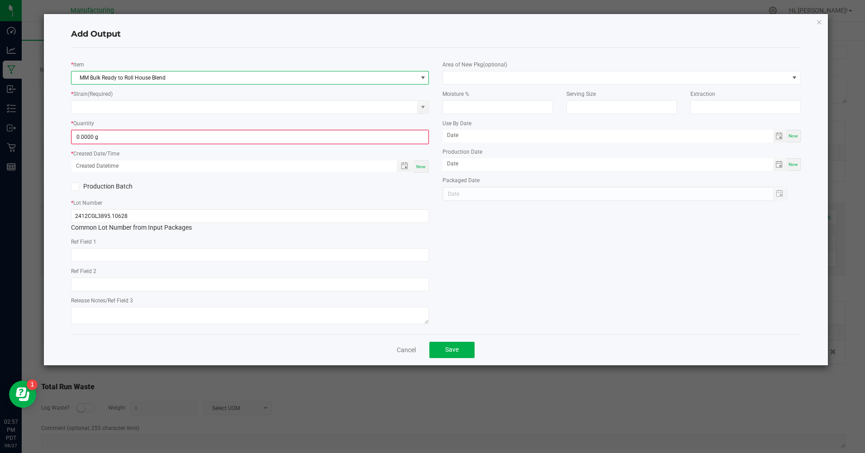
click at [88, 105] on input at bounding box center [243, 107] width 345 height 13
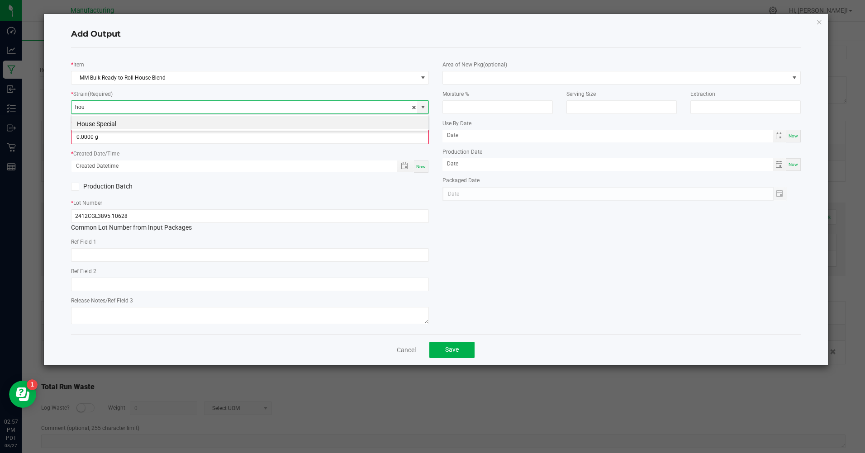
click at [85, 124] on li "House Special" at bounding box center [249, 122] width 357 height 13
type input "House Special"
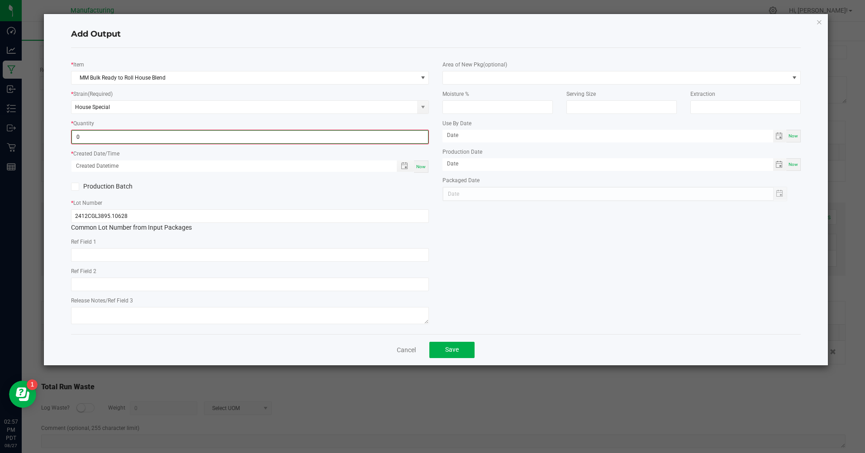
click at [78, 138] on input "0" at bounding box center [250, 137] width 356 height 13
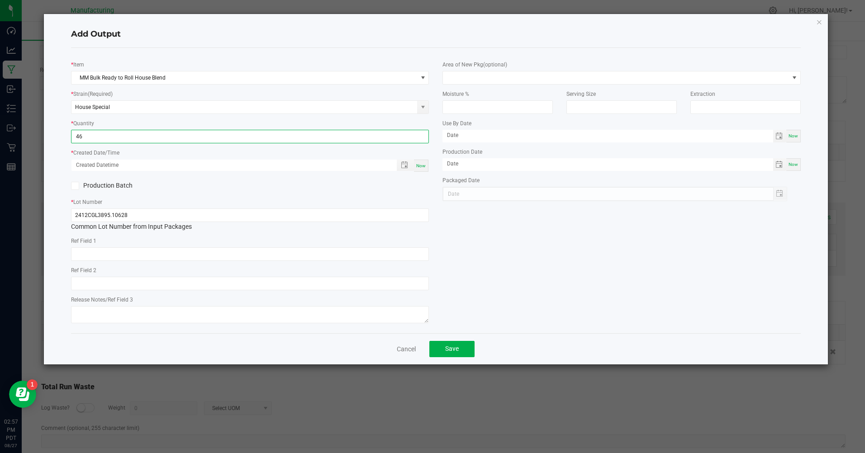
type input "46.0000 g"
click at [420, 165] on span "Now" at bounding box center [420, 165] width 9 height 5
type input "[DATE] 2:57 PM"
type input "[DATE]"
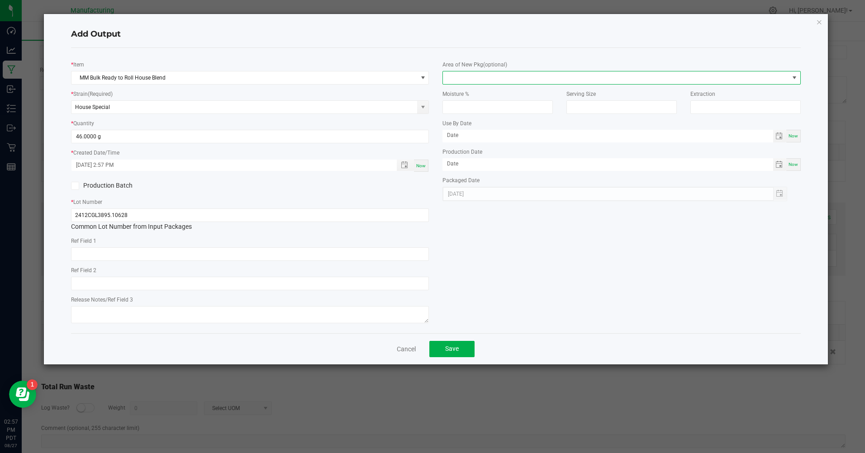
click at [463, 78] on span at bounding box center [615, 77] width 345 height 13
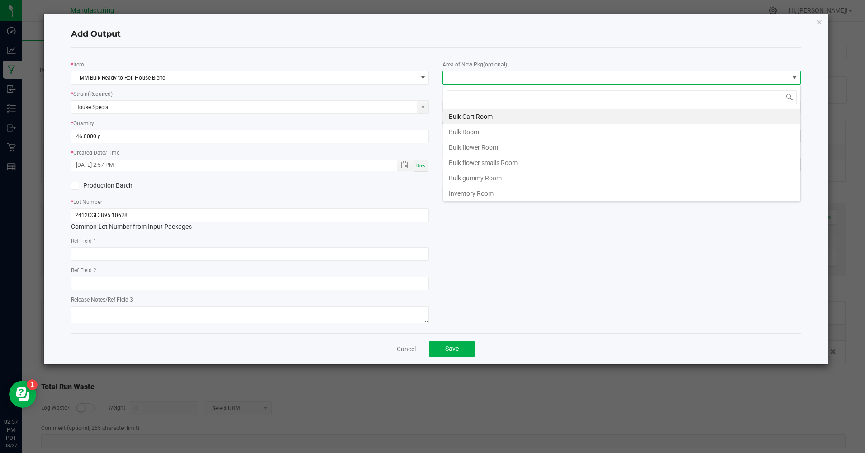
click at [471, 147] on li "Bulk flower Room" at bounding box center [621, 147] width 357 height 15
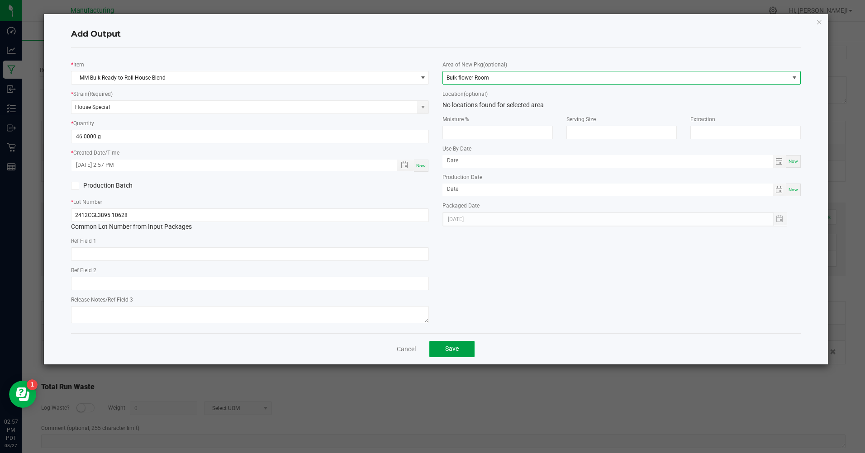
click at [453, 352] on span "Save" at bounding box center [452, 348] width 14 height 7
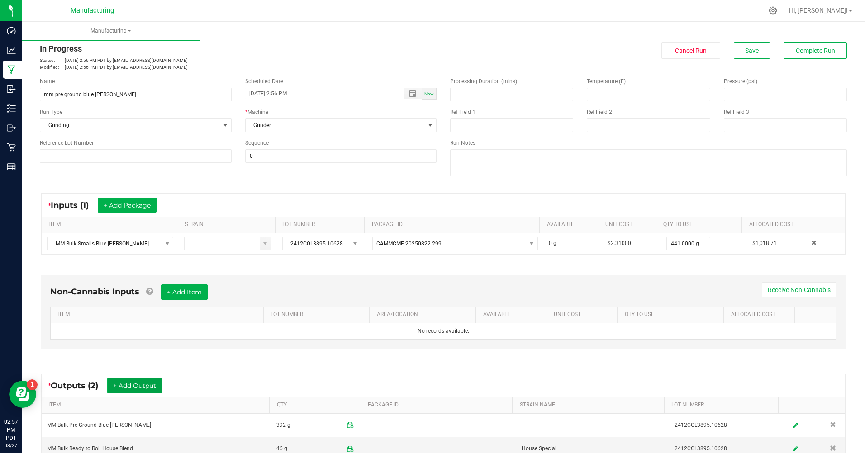
scroll to position [0, 0]
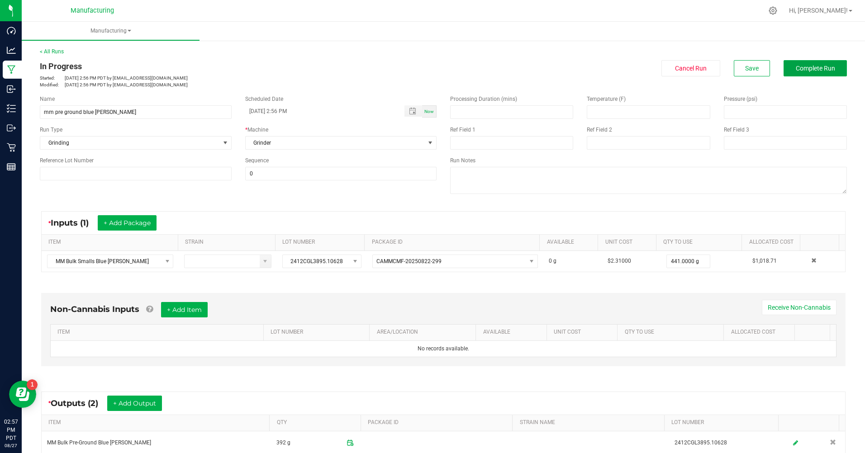
click at [795, 65] on span "Complete Run" at bounding box center [814, 68] width 39 height 7
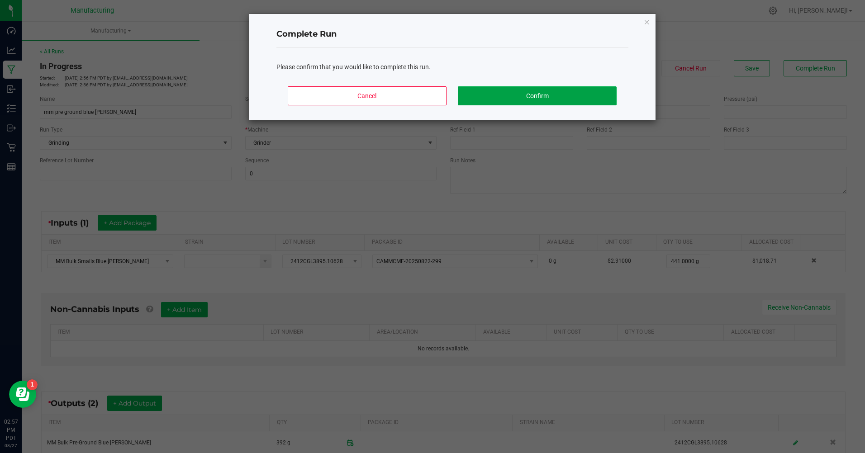
click at [548, 100] on button "Confirm" at bounding box center [537, 95] width 158 height 19
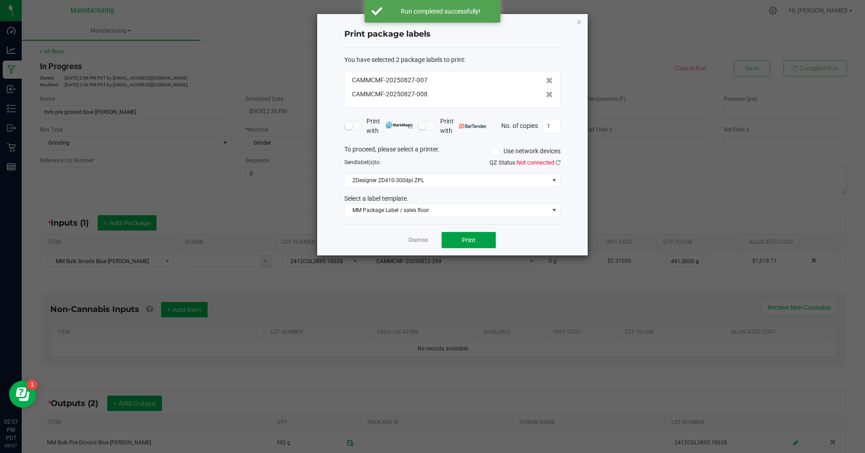
click at [463, 246] on button "Print" at bounding box center [468, 240] width 54 height 16
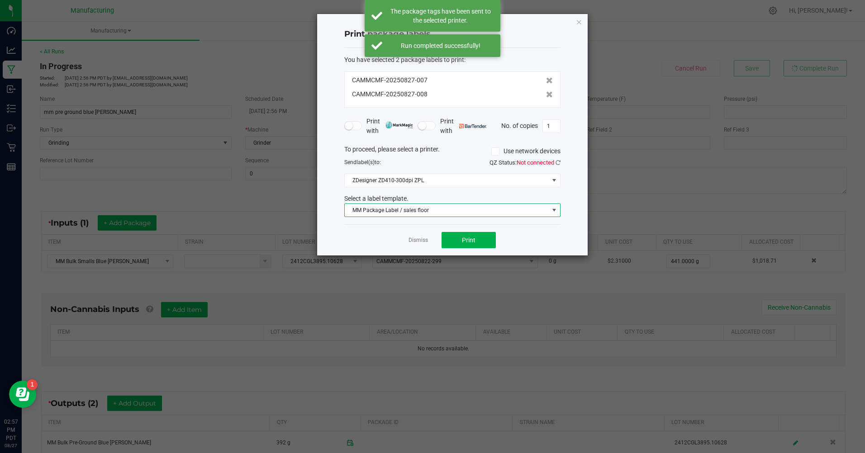
click at [424, 207] on span "MM Package Label / sales floor" at bounding box center [447, 210] width 204 height 13
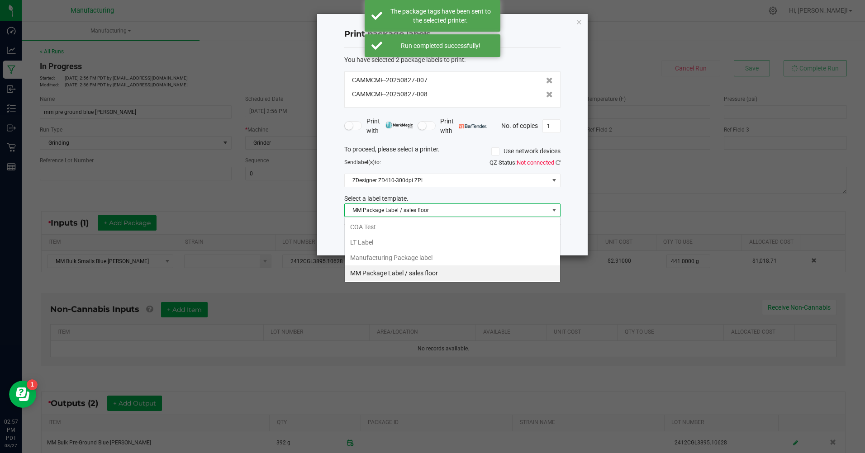
scroll to position [14, 216]
click at [428, 255] on li "Manufacturing Package label" at bounding box center [452, 257] width 215 height 15
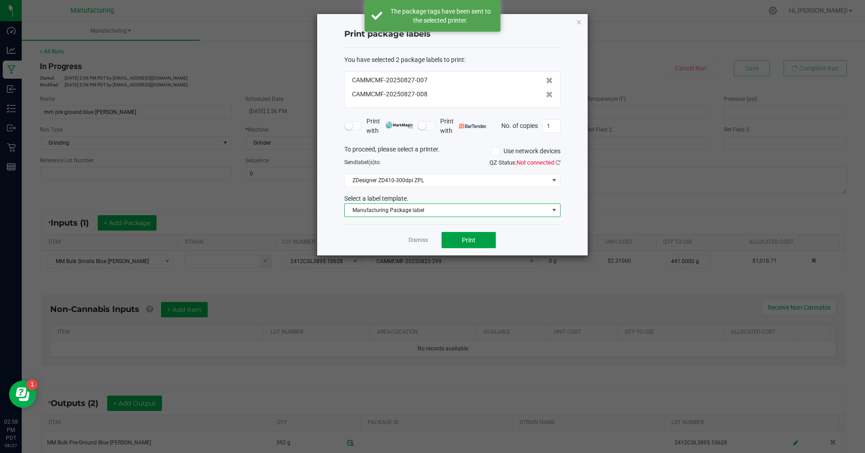
click at [478, 233] on button "Print" at bounding box center [468, 240] width 54 height 16
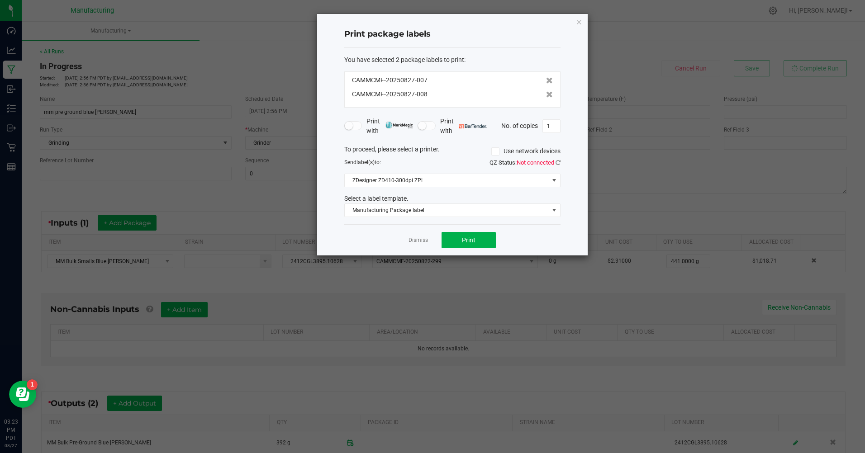
click at [578, 23] on icon "button" at bounding box center [579, 21] width 6 height 11
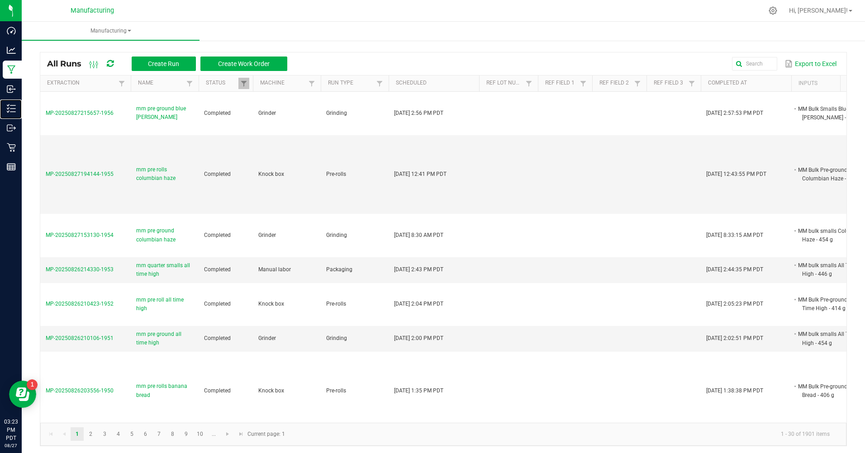
click at [0, 0] on p "Inventory" at bounding box center [0, 0] width 0 height 0
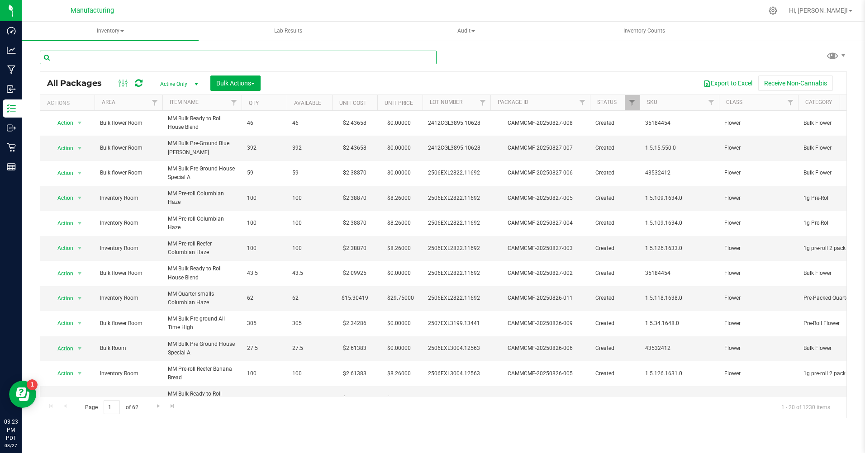
click at [80, 61] on input "text" at bounding box center [238, 58] width 397 height 14
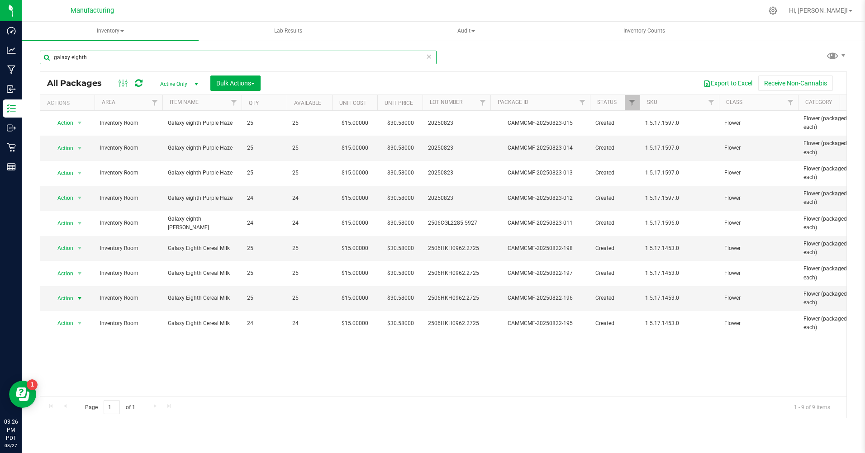
type input "galaxy eighth"
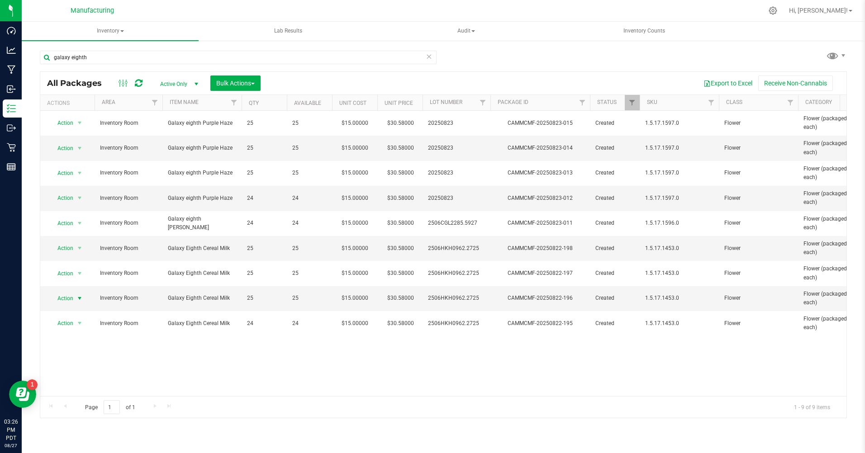
click at [66, 300] on span "Action" at bounding box center [61, 298] width 24 height 13
click at [81, 232] on li "Print package label" at bounding box center [79, 230] width 58 height 14
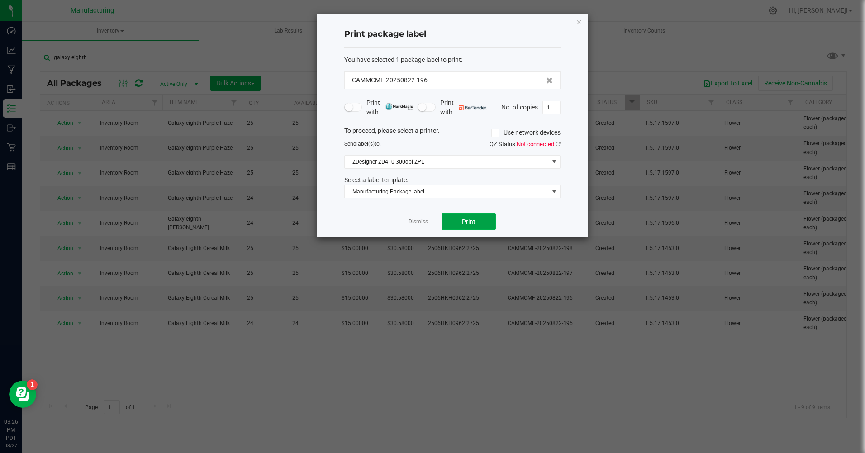
click at [465, 225] on span "Print" at bounding box center [469, 221] width 14 height 7
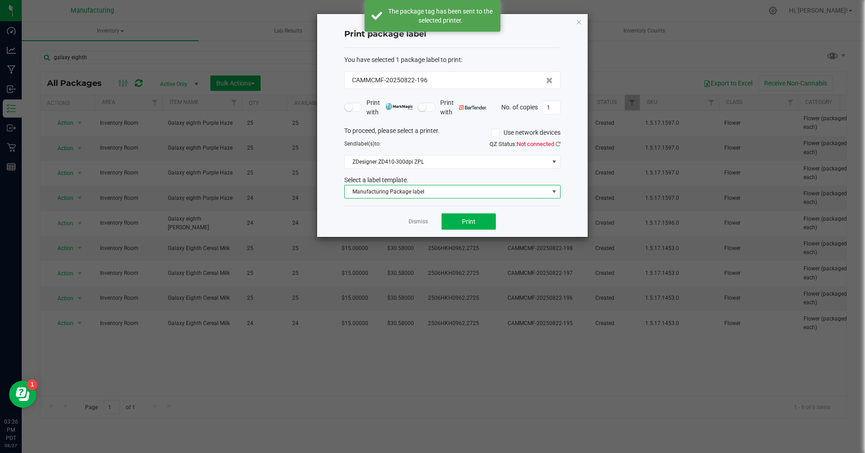
click at [418, 194] on span "Manufacturing Package label" at bounding box center [447, 191] width 204 height 13
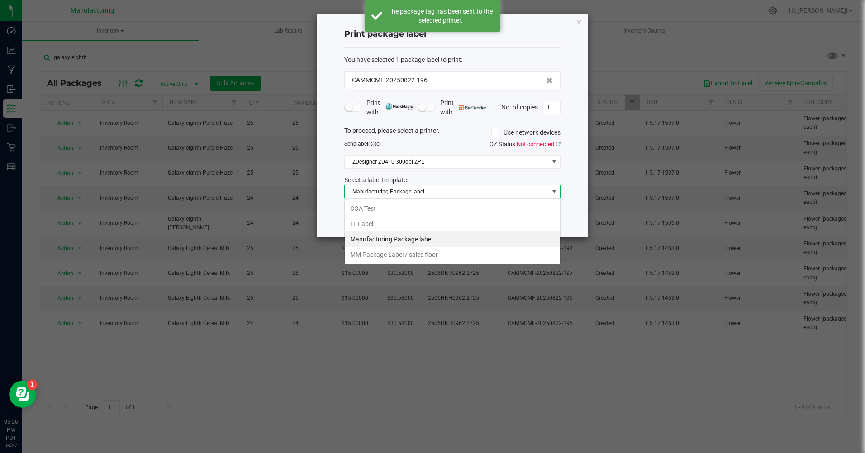
scroll to position [14, 216]
click at [407, 255] on li "MM Package Label / sales floor" at bounding box center [452, 254] width 215 height 15
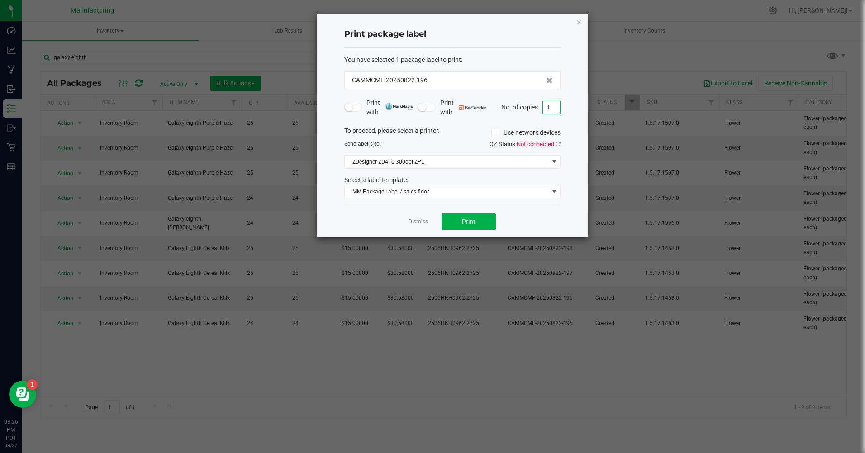
click at [556, 107] on input "1" at bounding box center [551, 107] width 17 height 13
type input "25"
click at [467, 222] on span "Print" at bounding box center [469, 221] width 14 height 7
click at [581, 22] on icon "button" at bounding box center [579, 21] width 6 height 11
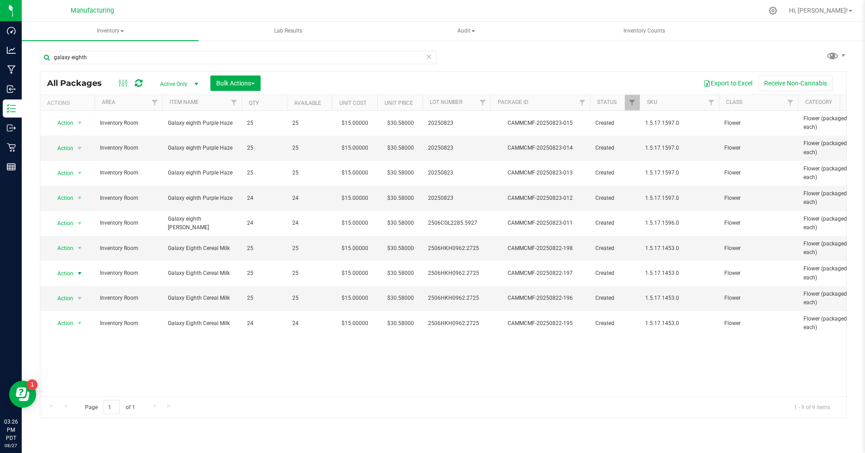
click at [67, 274] on span "Action" at bounding box center [61, 273] width 24 height 13
click at [77, 367] on li "Print package label" at bounding box center [79, 369] width 58 height 14
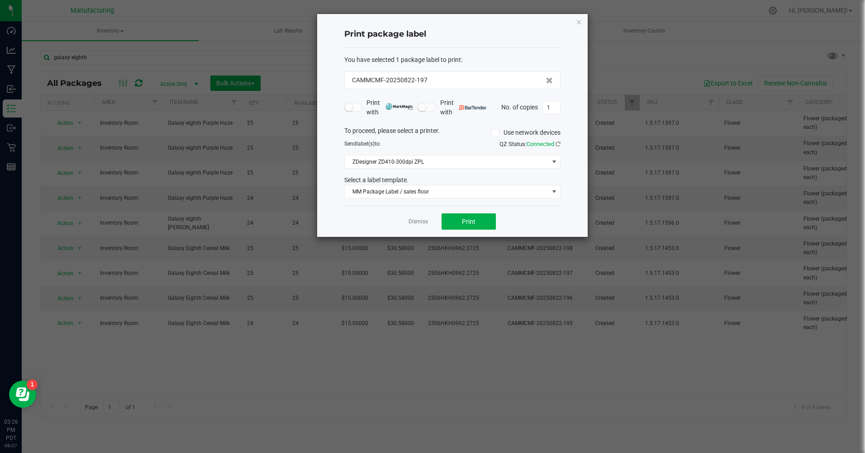
click at [552, 107] on input "1" at bounding box center [551, 107] width 17 height 13
type input "25"
click at [464, 219] on span "Print" at bounding box center [469, 221] width 14 height 7
click at [579, 21] on icon "button" at bounding box center [579, 21] width 6 height 11
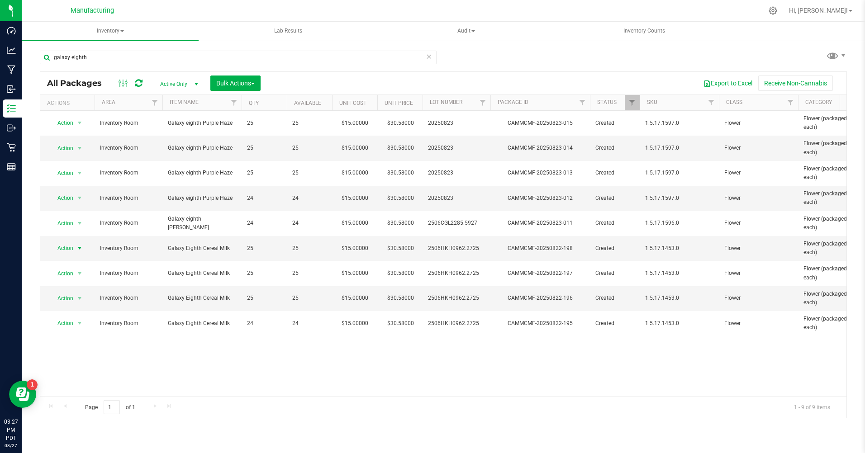
click at [63, 249] on span "Action" at bounding box center [61, 248] width 24 height 13
click at [78, 343] on li "Print package label" at bounding box center [79, 344] width 58 height 14
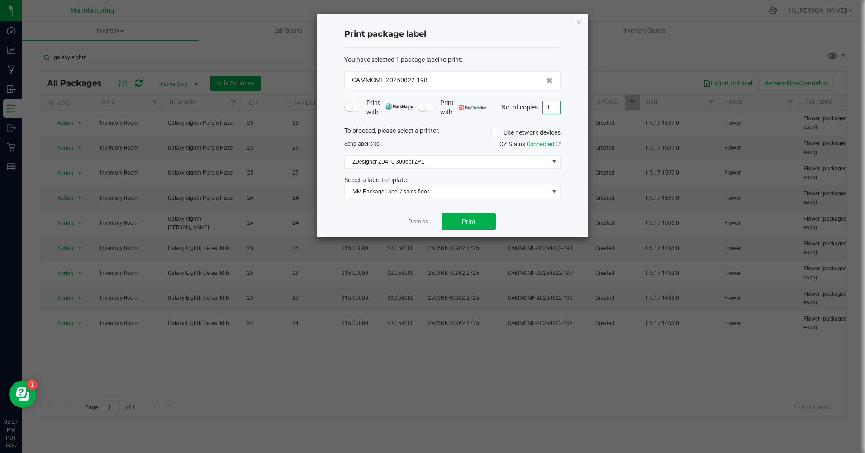
click at [553, 107] on input "1" at bounding box center [551, 107] width 17 height 13
type input "25"
click at [473, 226] on button "Print" at bounding box center [468, 221] width 54 height 16
